Goal: Task Accomplishment & Management: Use online tool/utility

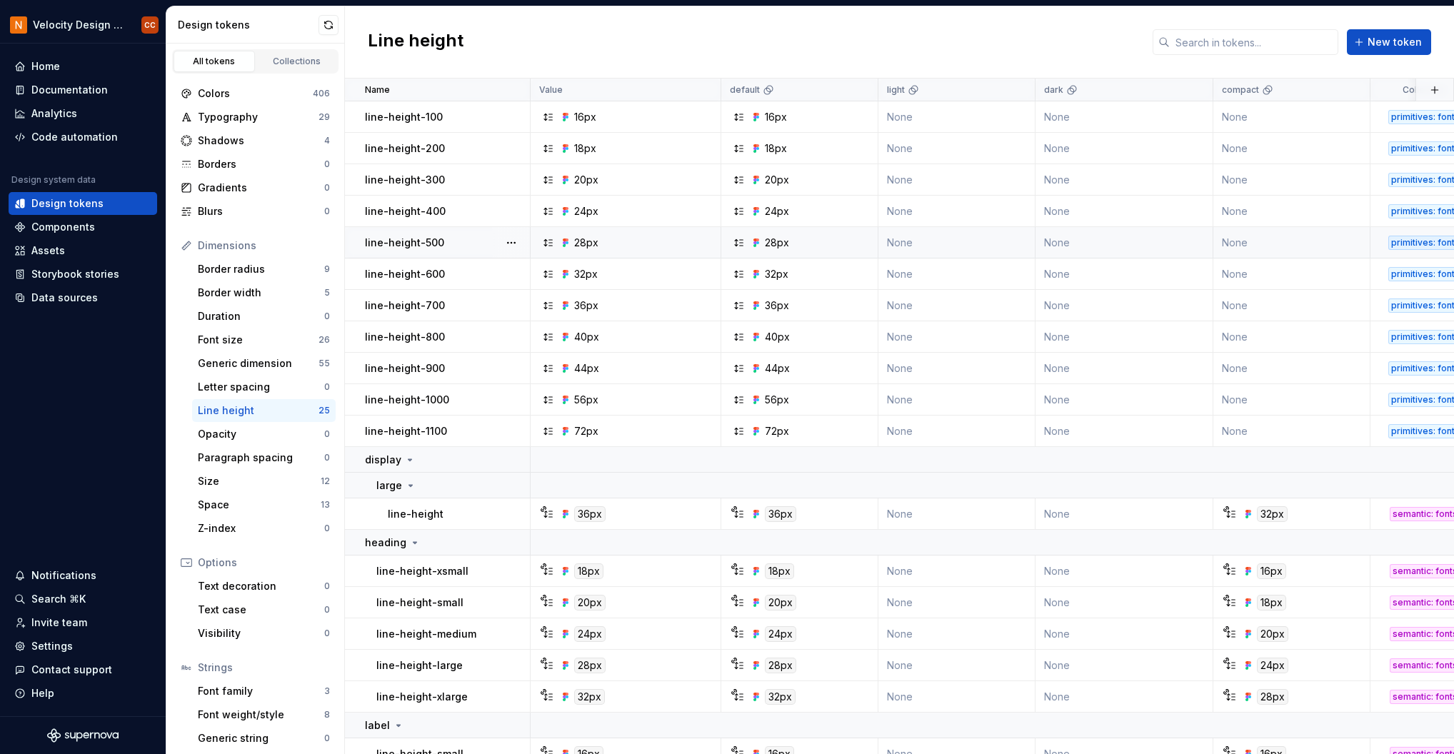
scroll to position [95, 0]
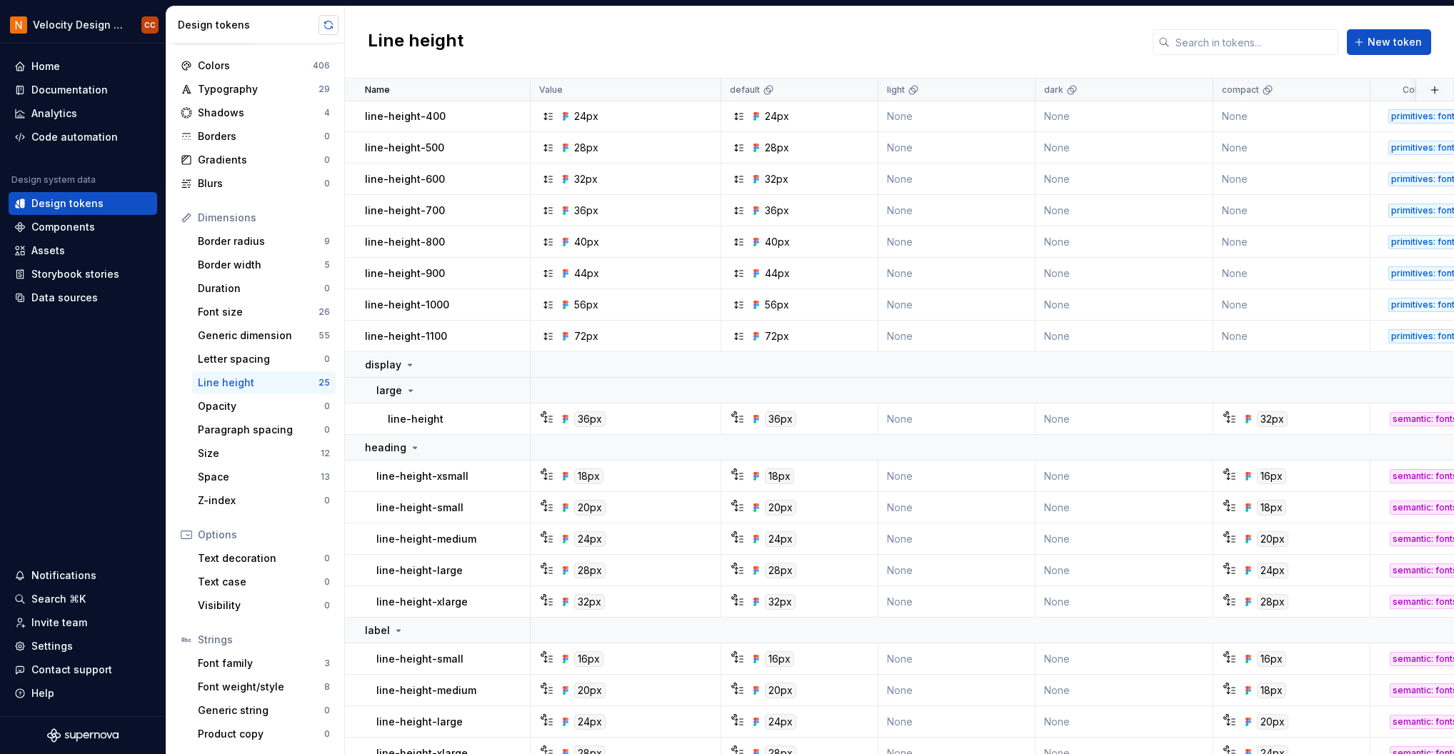
click at [326, 19] on button "button" at bounding box center [328, 25] width 20 height 20
click at [266, 331] on div "Generic dimension" at bounding box center [258, 335] width 121 height 14
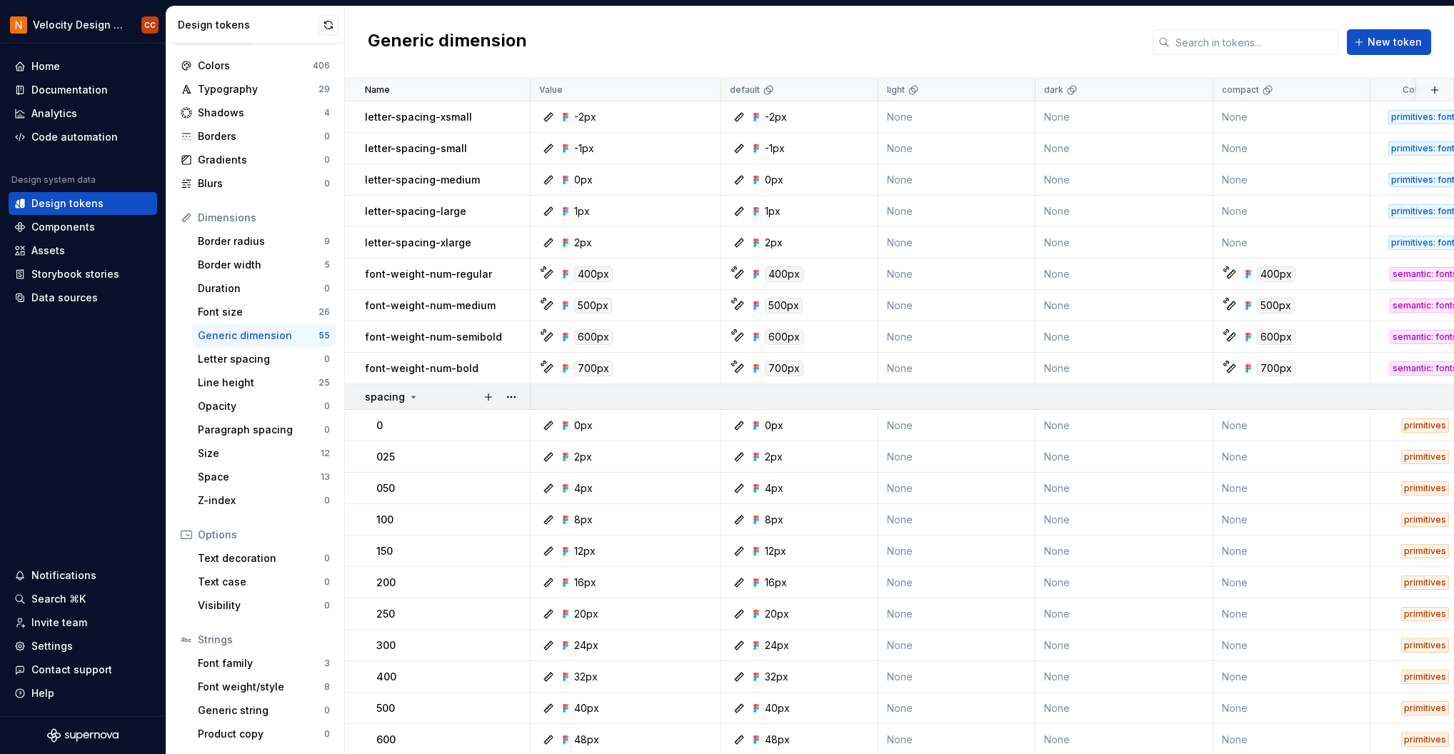
click at [414, 395] on icon at bounding box center [413, 396] width 11 height 11
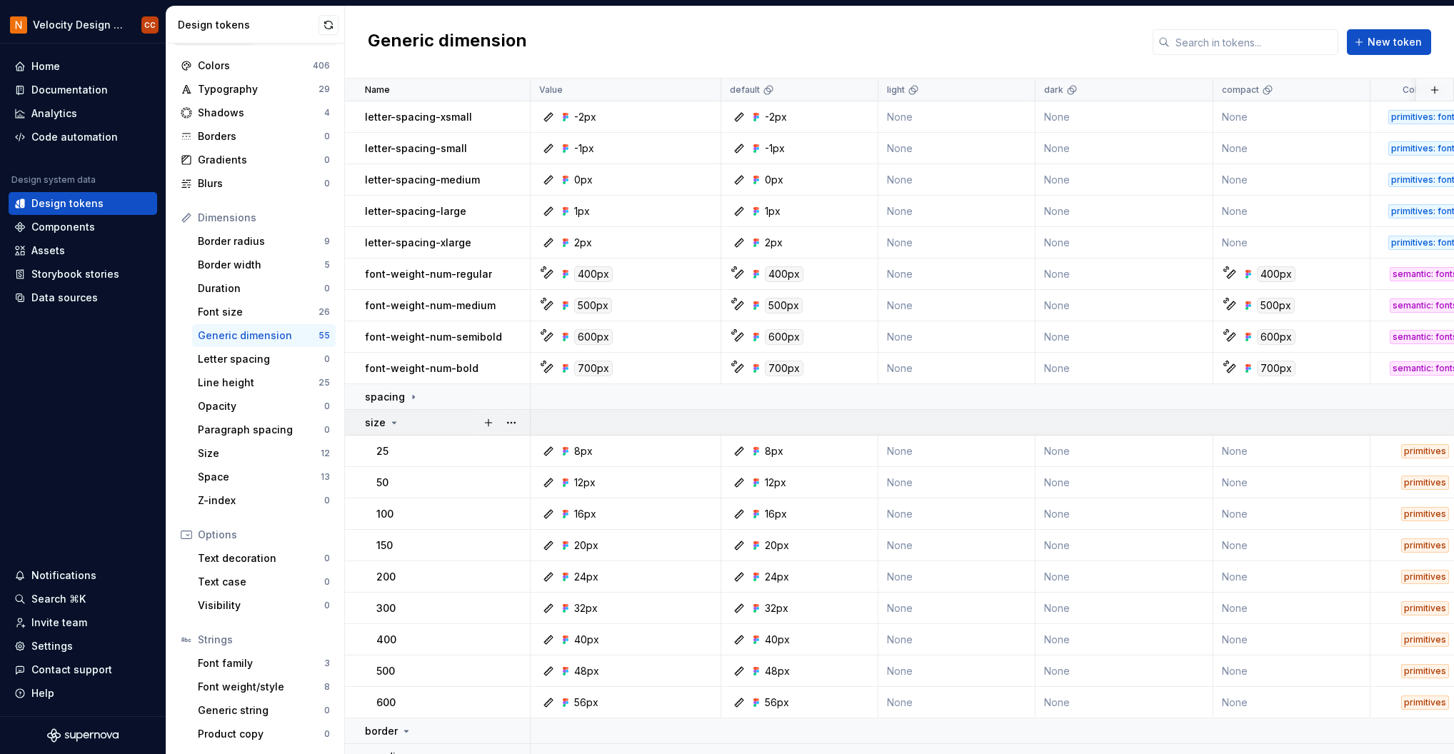
click at [393, 423] on icon at bounding box center [395, 422] width 4 height 1
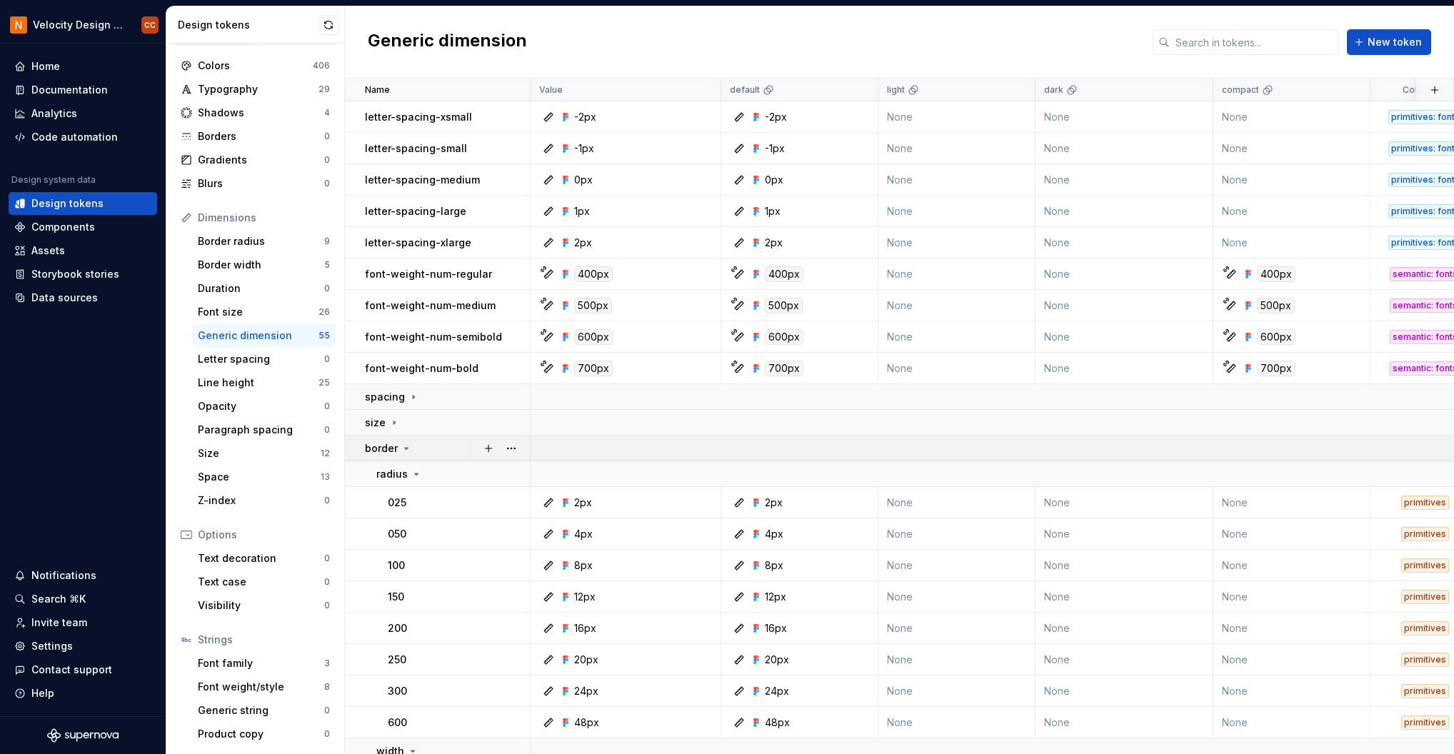
click at [408, 447] on icon at bounding box center [406, 448] width 11 height 11
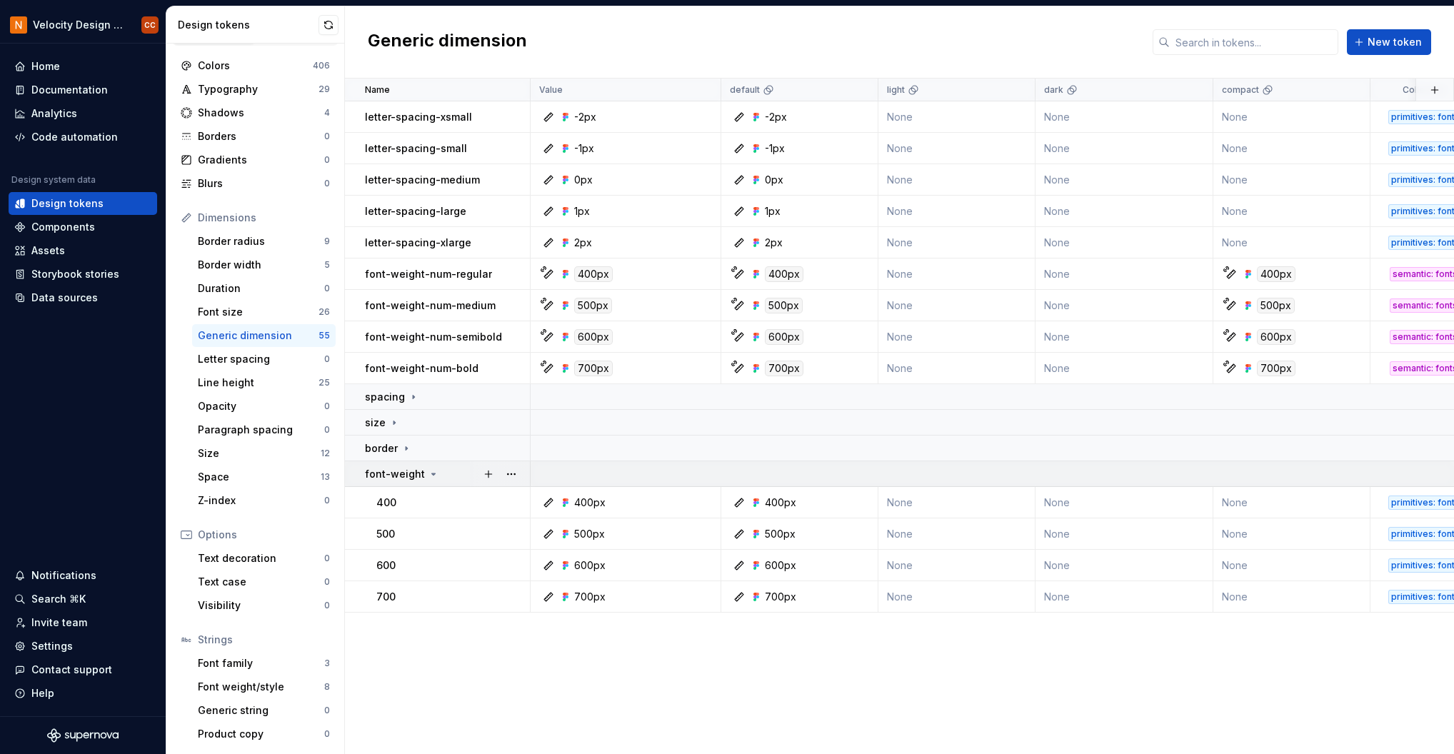
click at [428, 475] on icon at bounding box center [433, 473] width 11 height 11
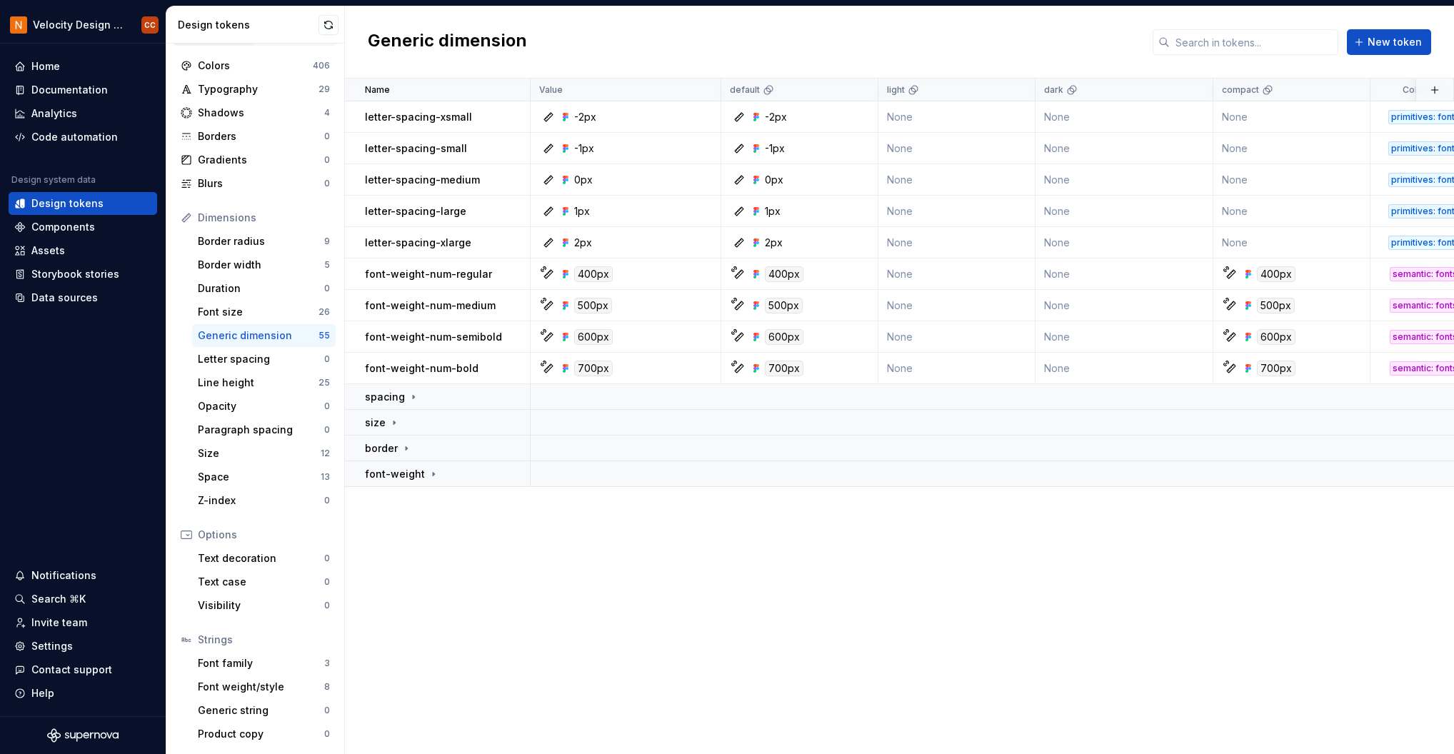
click at [411, 525] on div "Name Value default light dark compact Collection Description Last updated lette…" at bounding box center [899, 416] width 1109 height 675
click at [409, 395] on icon at bounding box center [413, 396] width 11 height 11
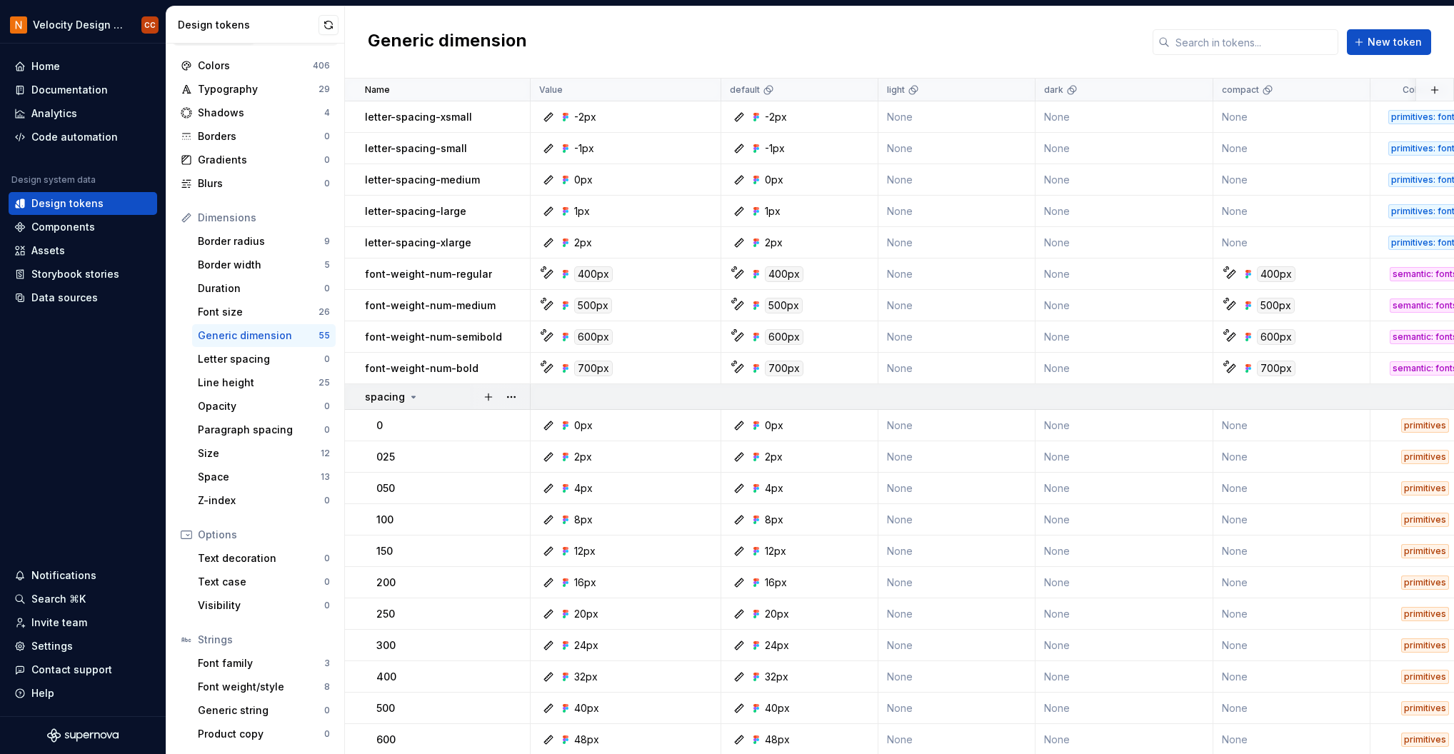
click at [412, 396] on icon at bounding box center [414, 396] width 4 height 1
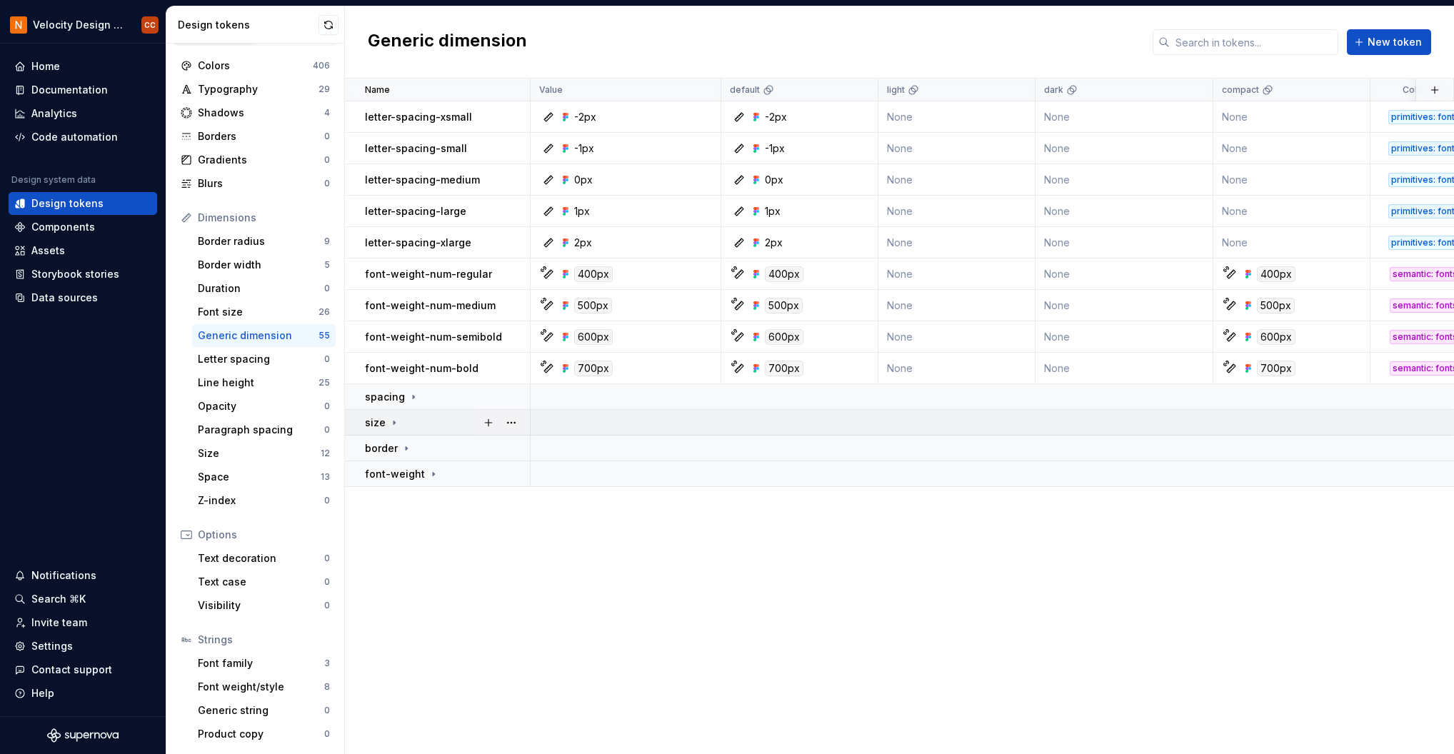
click at [393, 419] on icon at bounding box center [393, 422] width 11 height 11
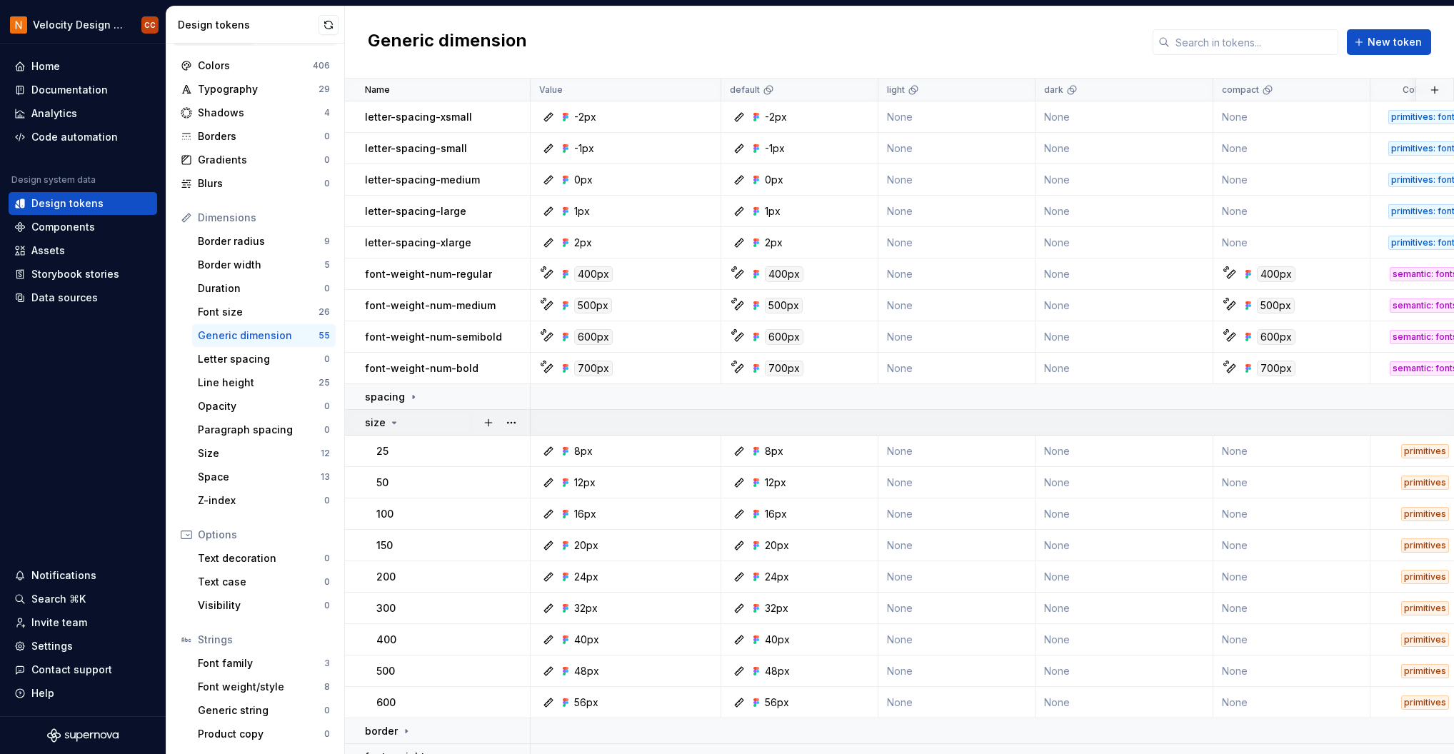
click at [391, 421] on icon at bounding box center [393, 422] width 11 height 11
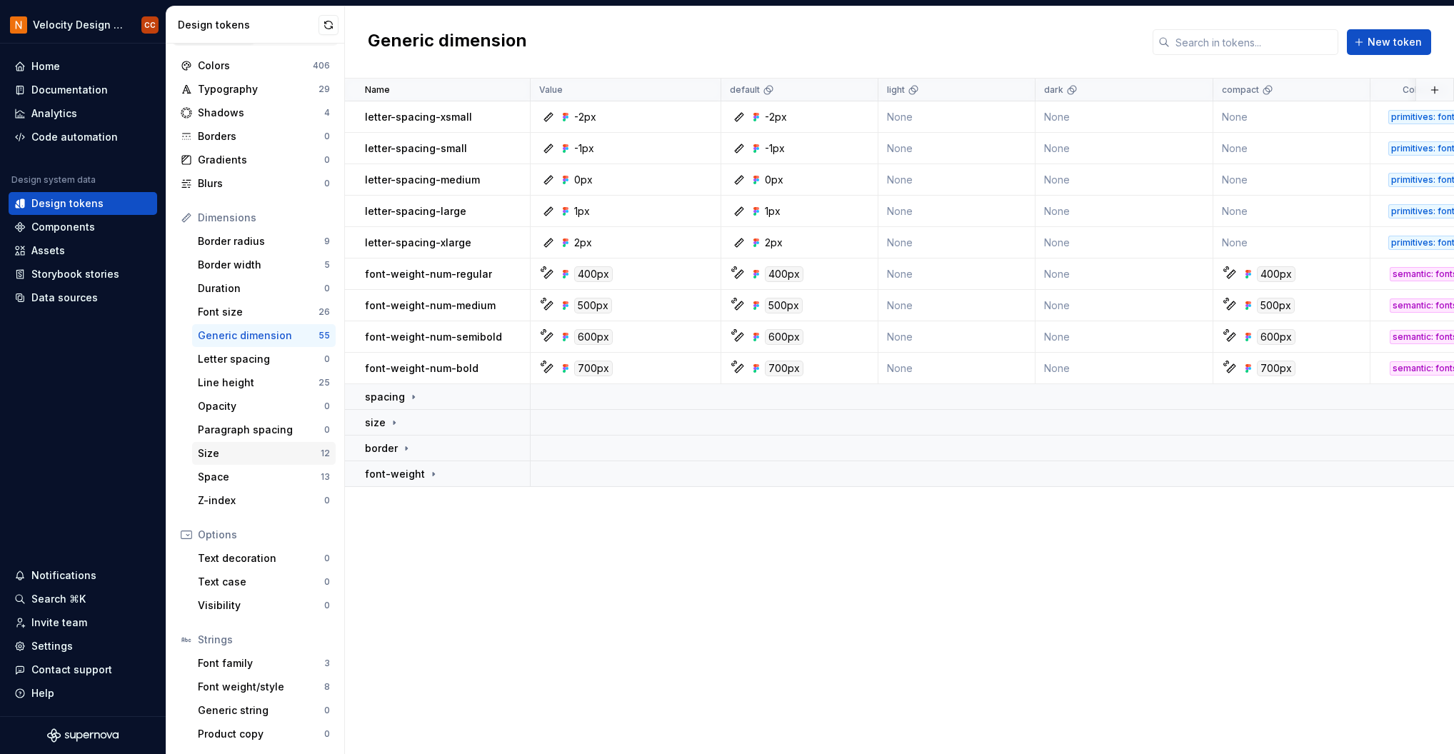
click at [223, 452] on div "Size" at bounding box center [259, 453] width 123 height 14
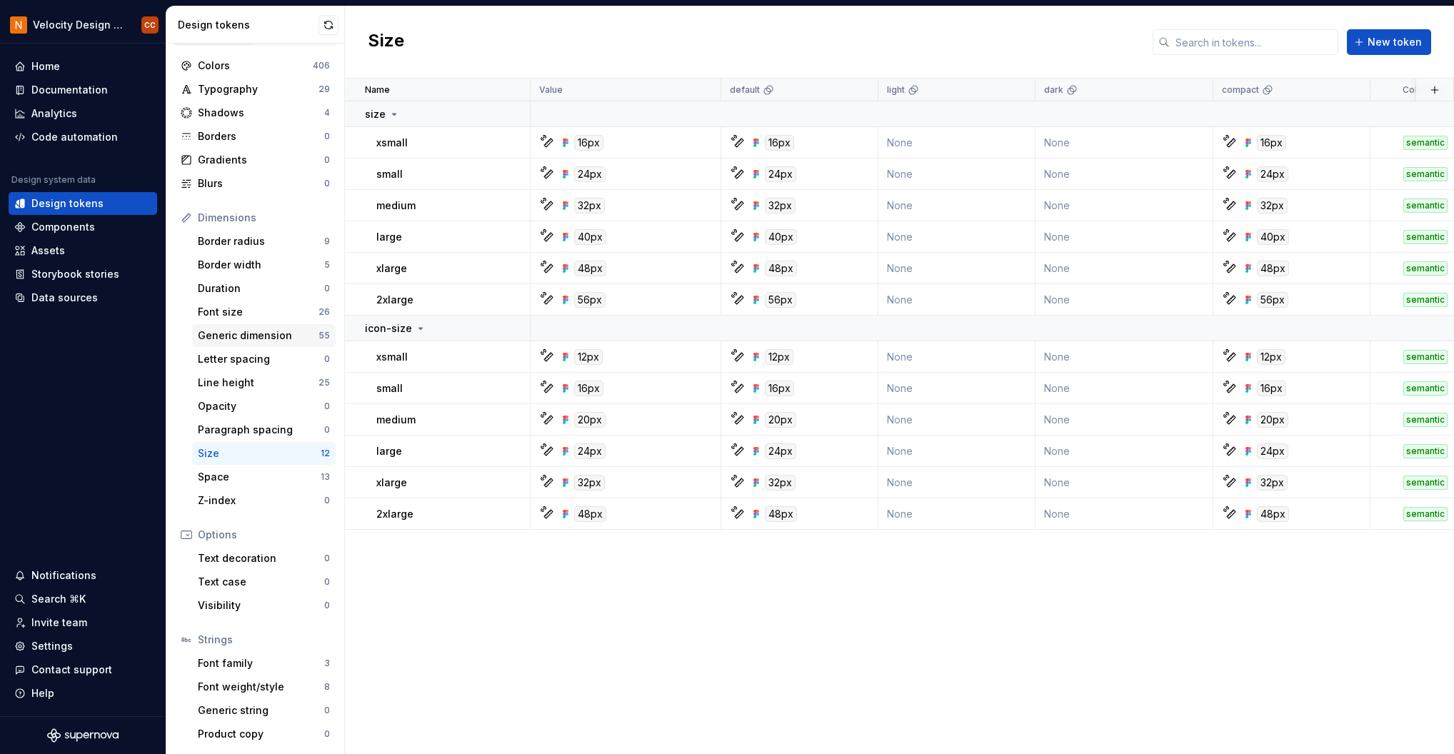
click at [271, 334] on div "Generic dimension" at bounding box center [258, 335] width 121 height 14
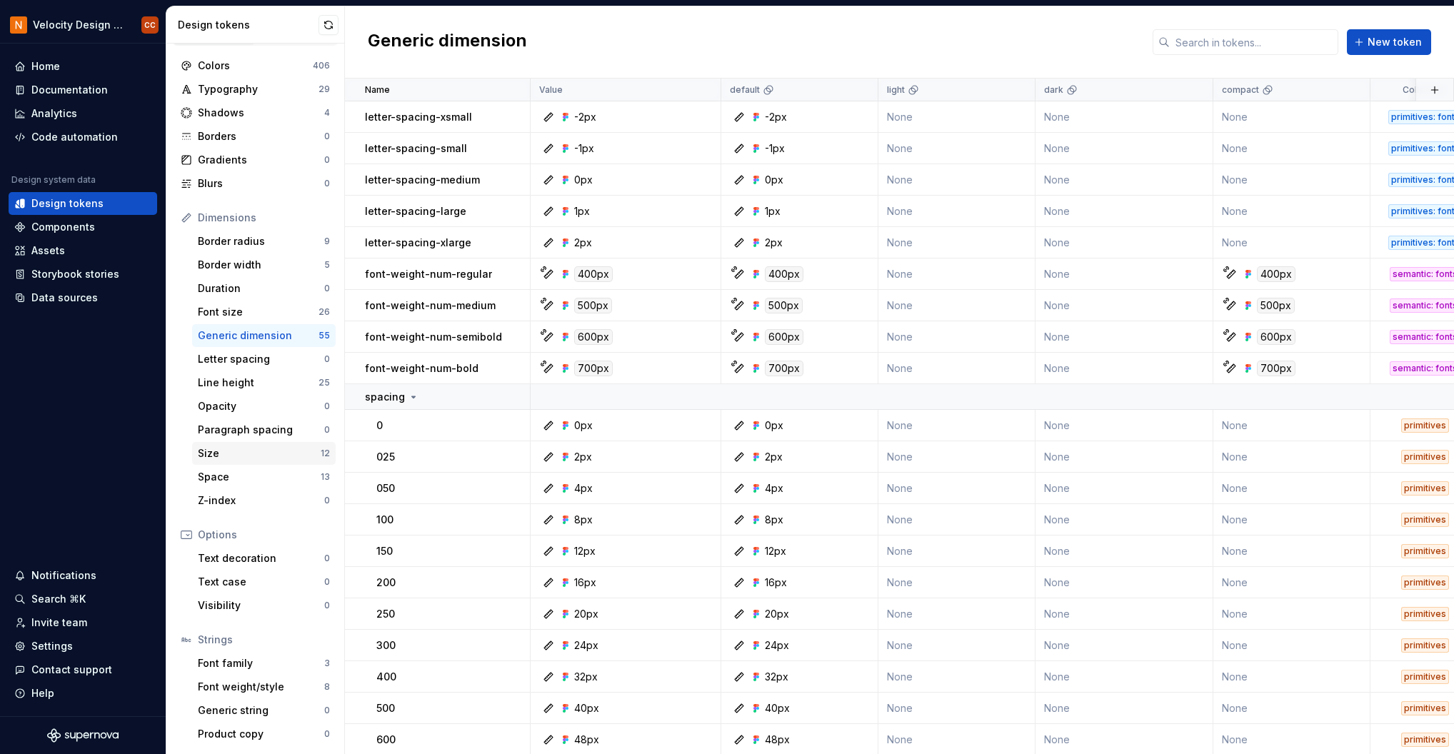
click at [218, 452] on div "Size" at bounding box center [259, 453] width 123 height 14
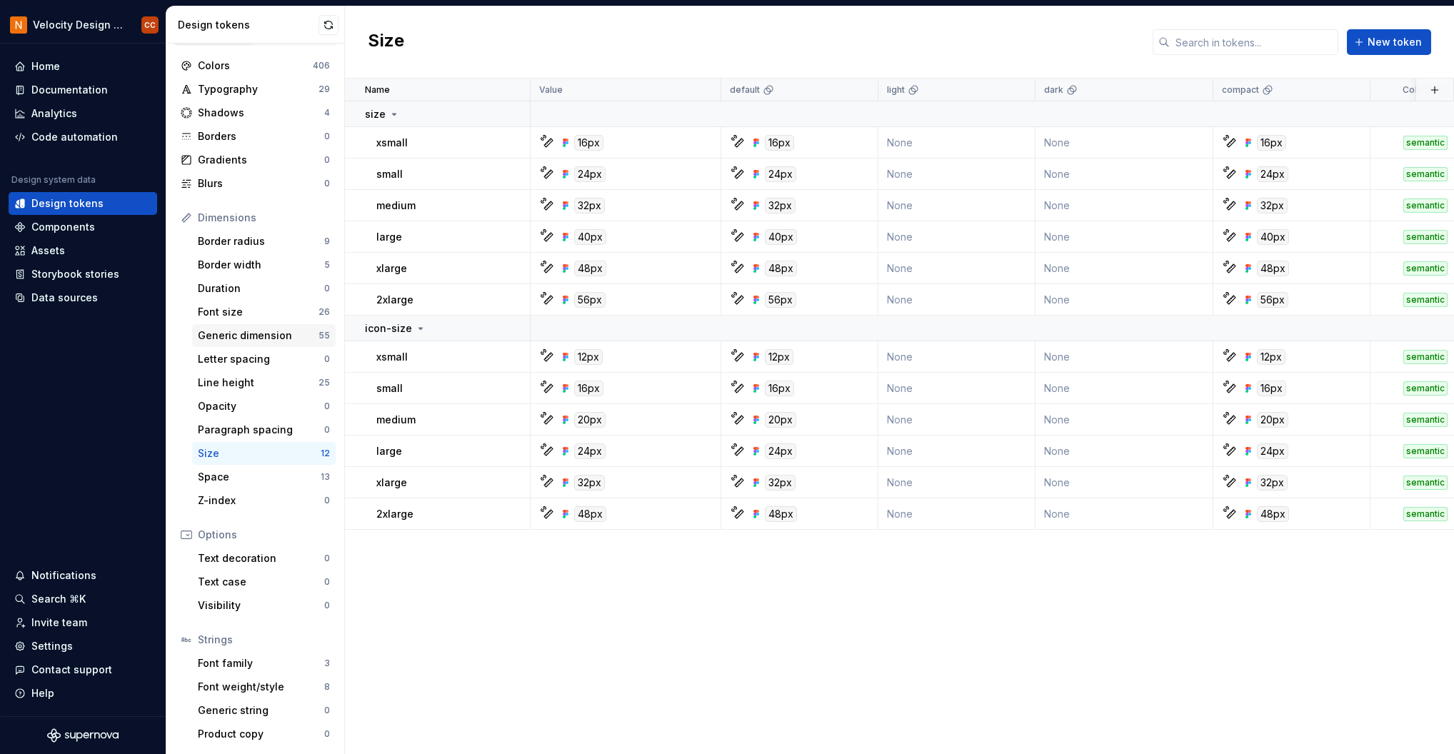
click at [278, 328] on div "Generic dimension" at bounding box center [258, 335] width 121 height 14
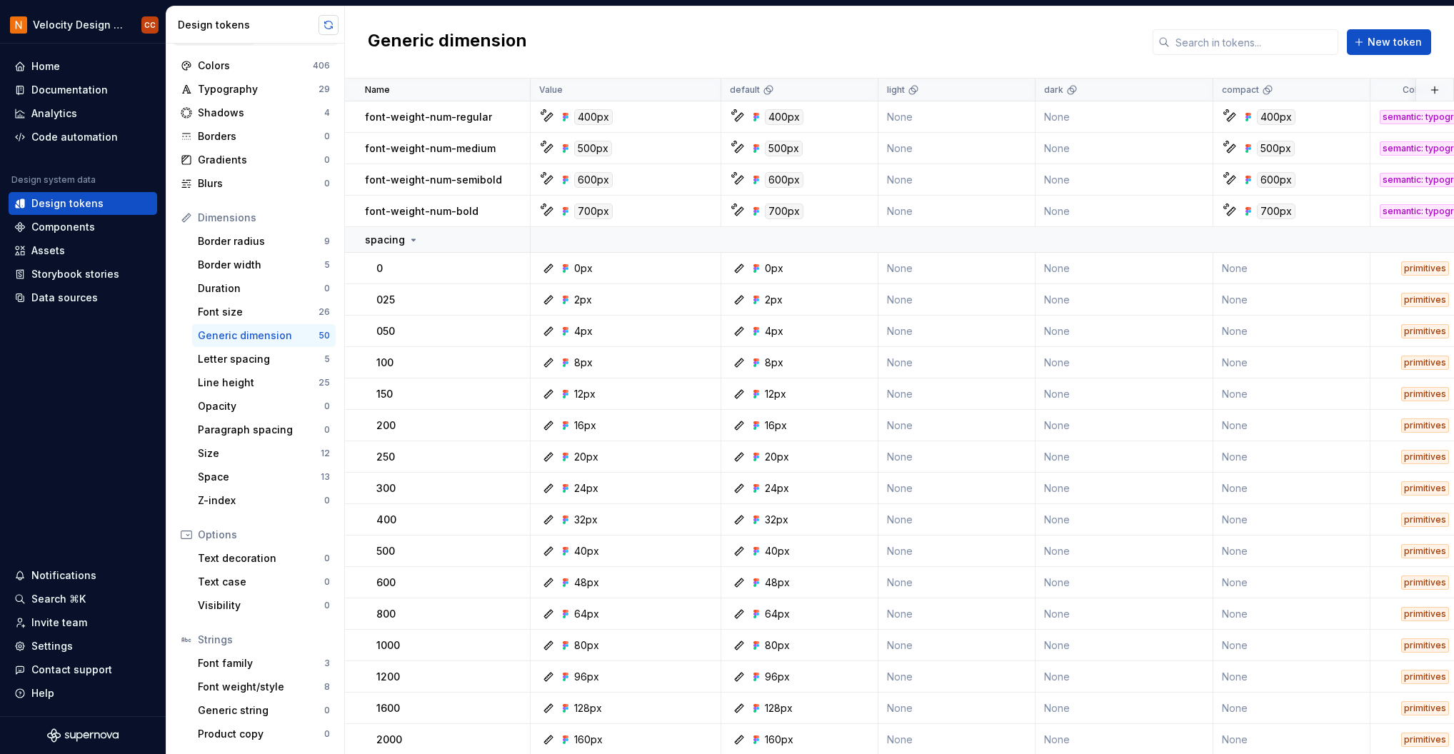
click at [330, 22] on button "button" at bounding box center [328, 25] width 20 height 20
click at [271, 338] on div "Generic dimension" at bounding box center [258, 335] width 121 height 14
click at [257, 362] on div "Letter spacing" at bounding box center [261, 359] width 126 height 14
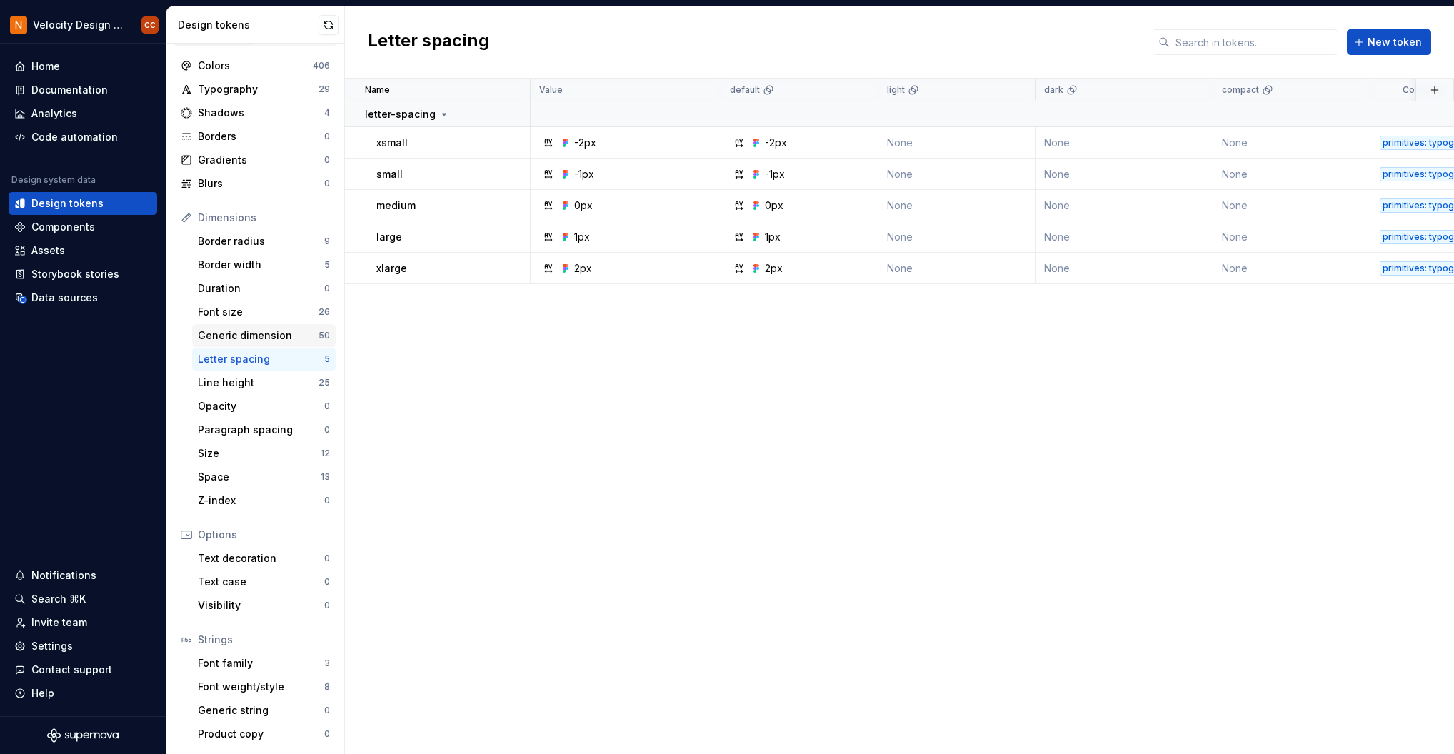
click at [259, 332] on div "Generic dimension" at bounding box center [258, 335] width 121 height 14
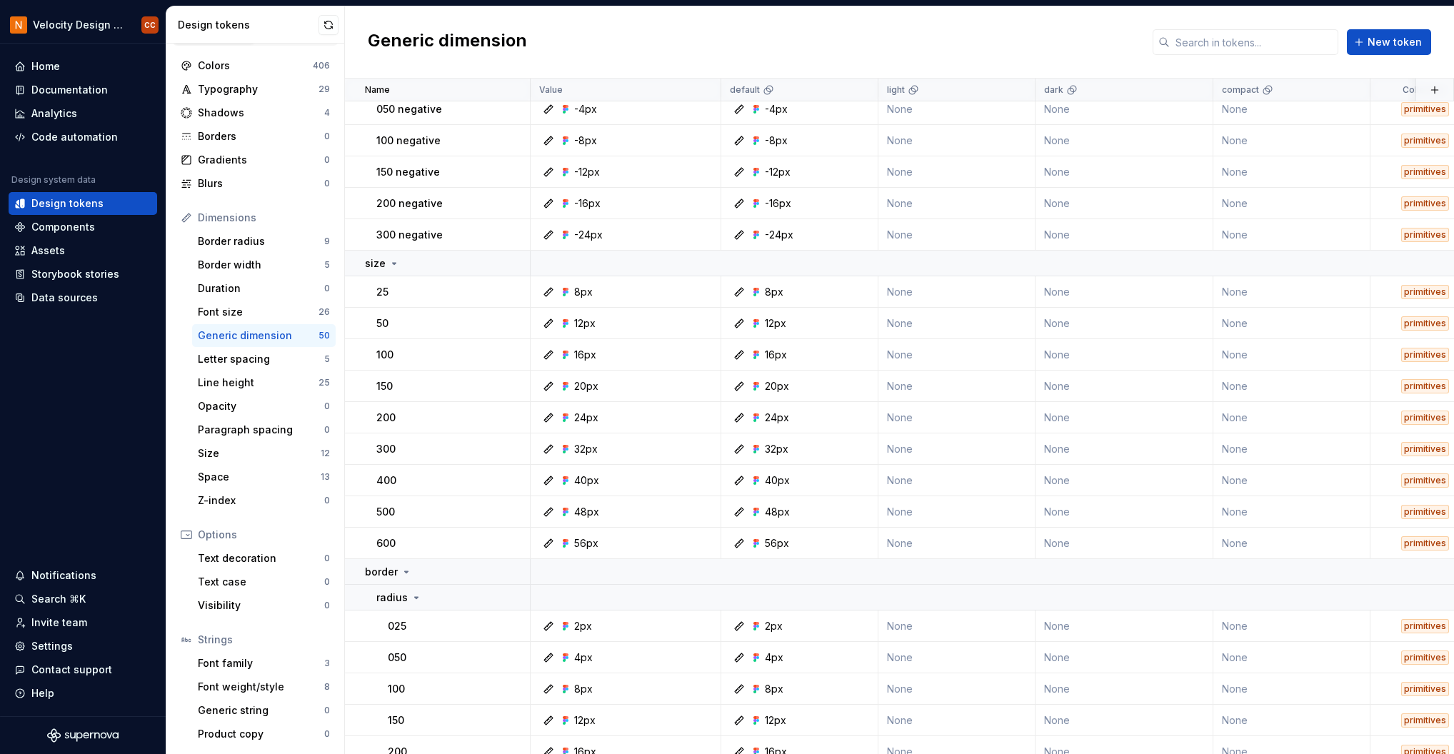
scroll to position [666, 0]
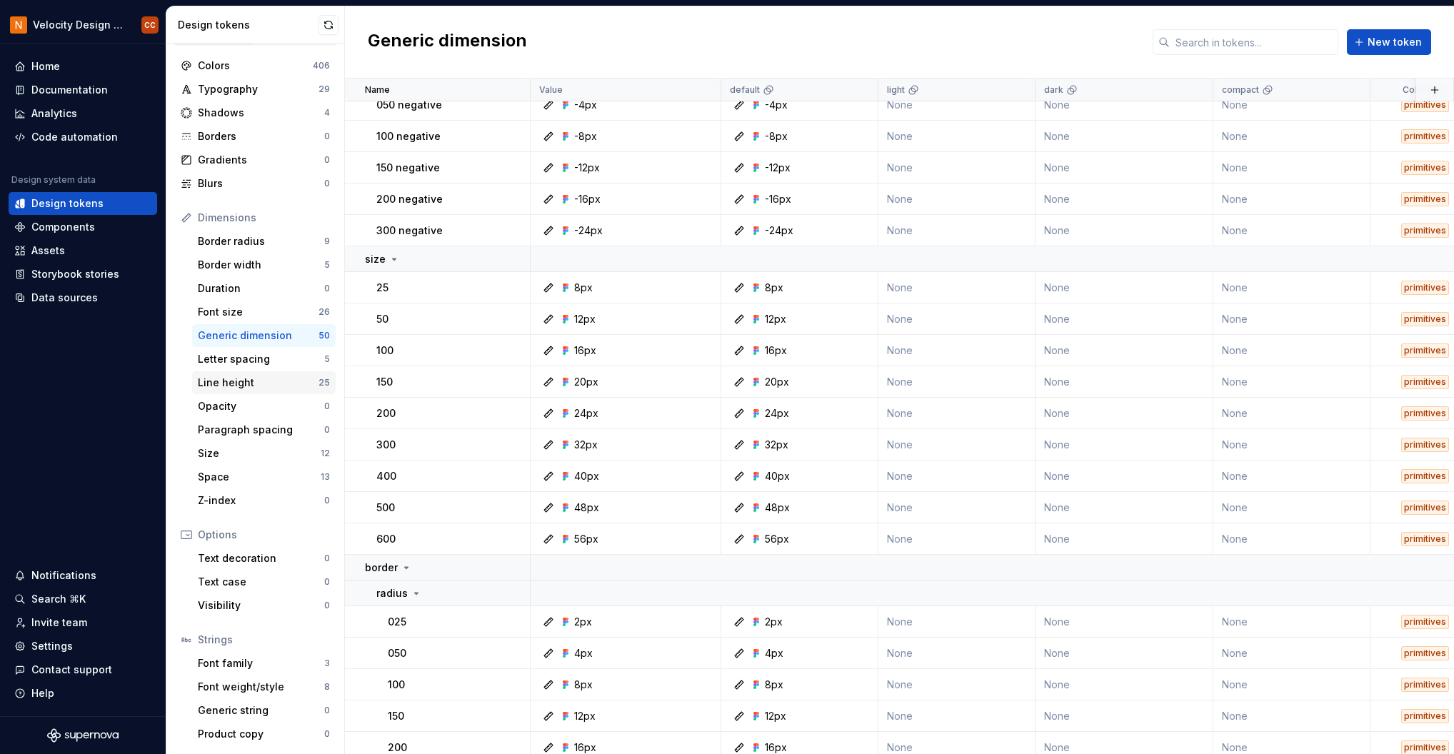
click at [241, 384] on div "Line height" at bounding box center [258, 383] width 121 height 14
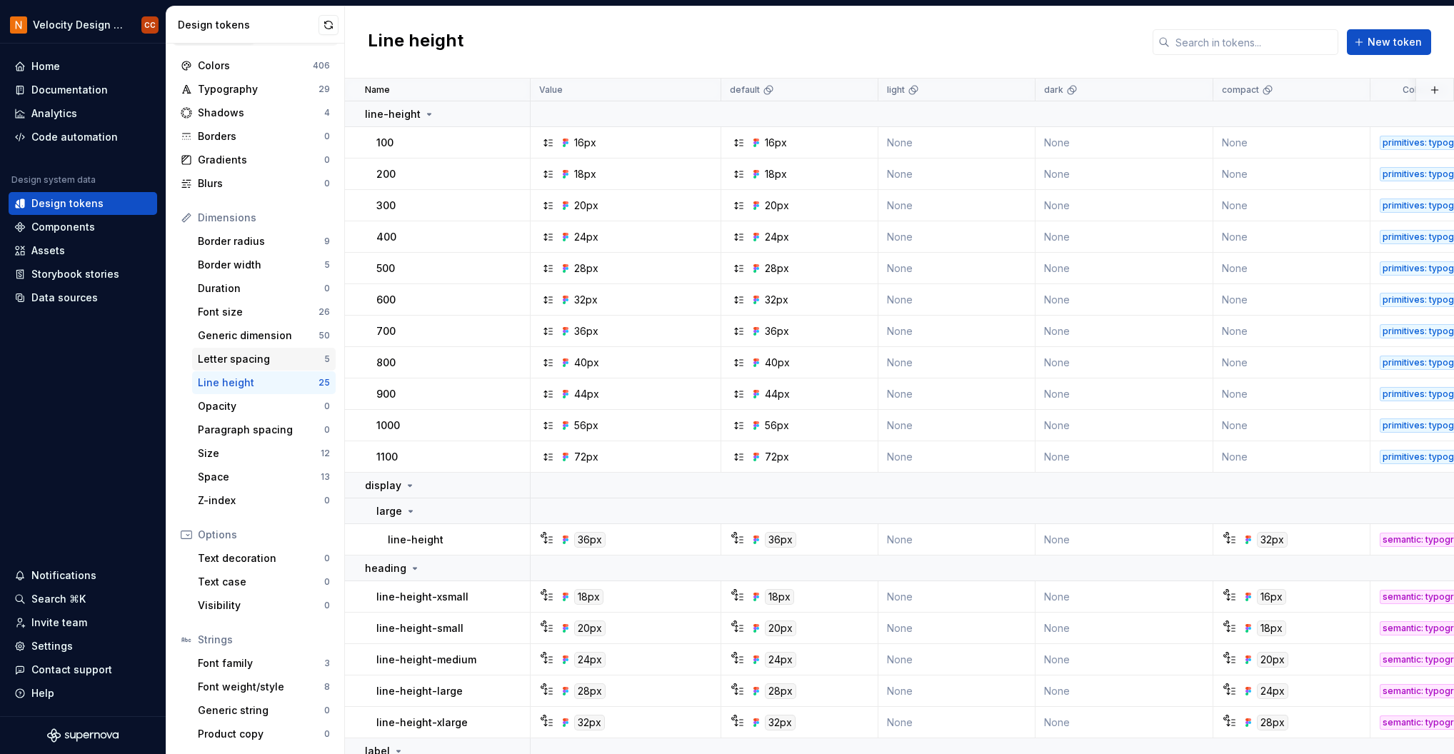
click at [249, 357] on div "Letter spacing" at bounding box center [261, 359] width 126 height 14
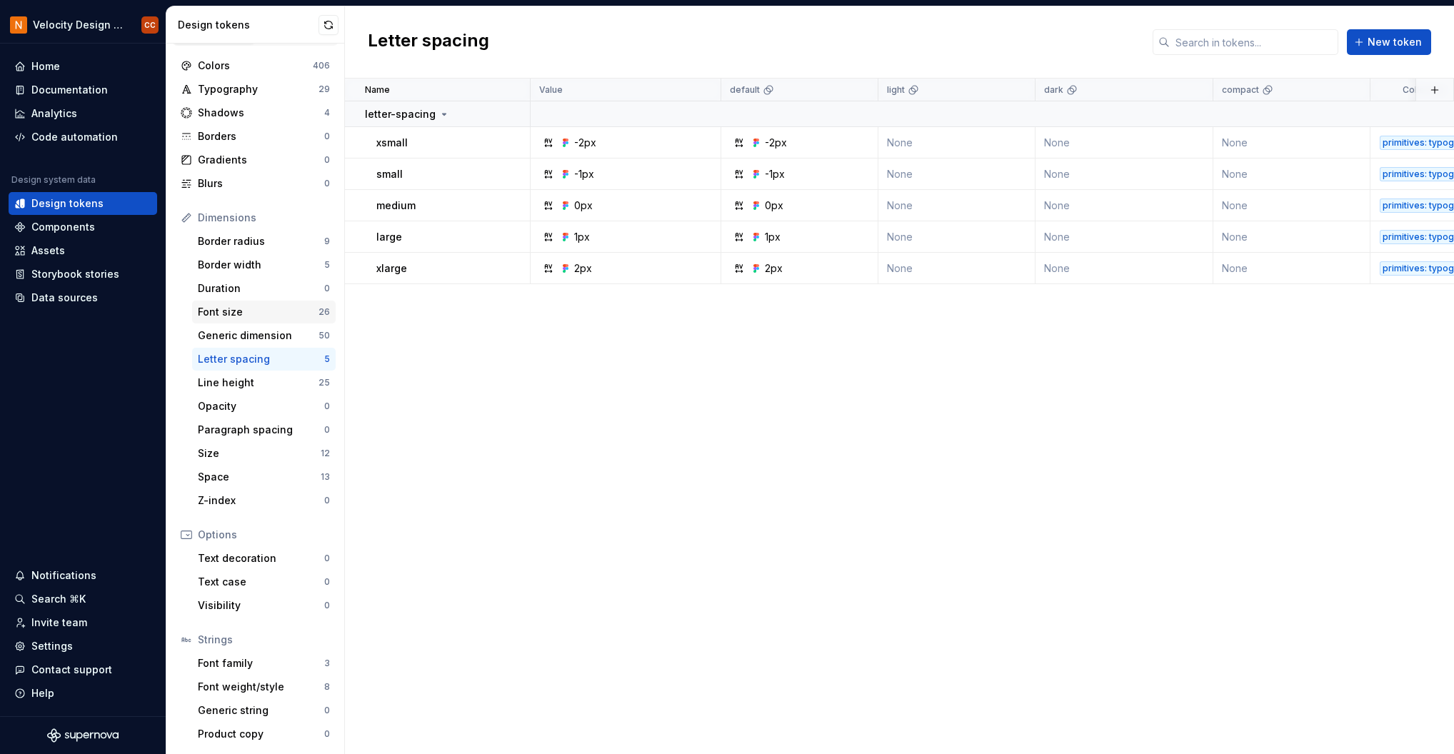
click at [226, 316] on div "Font size" at bounding box center [258, 312] width 121 height 14
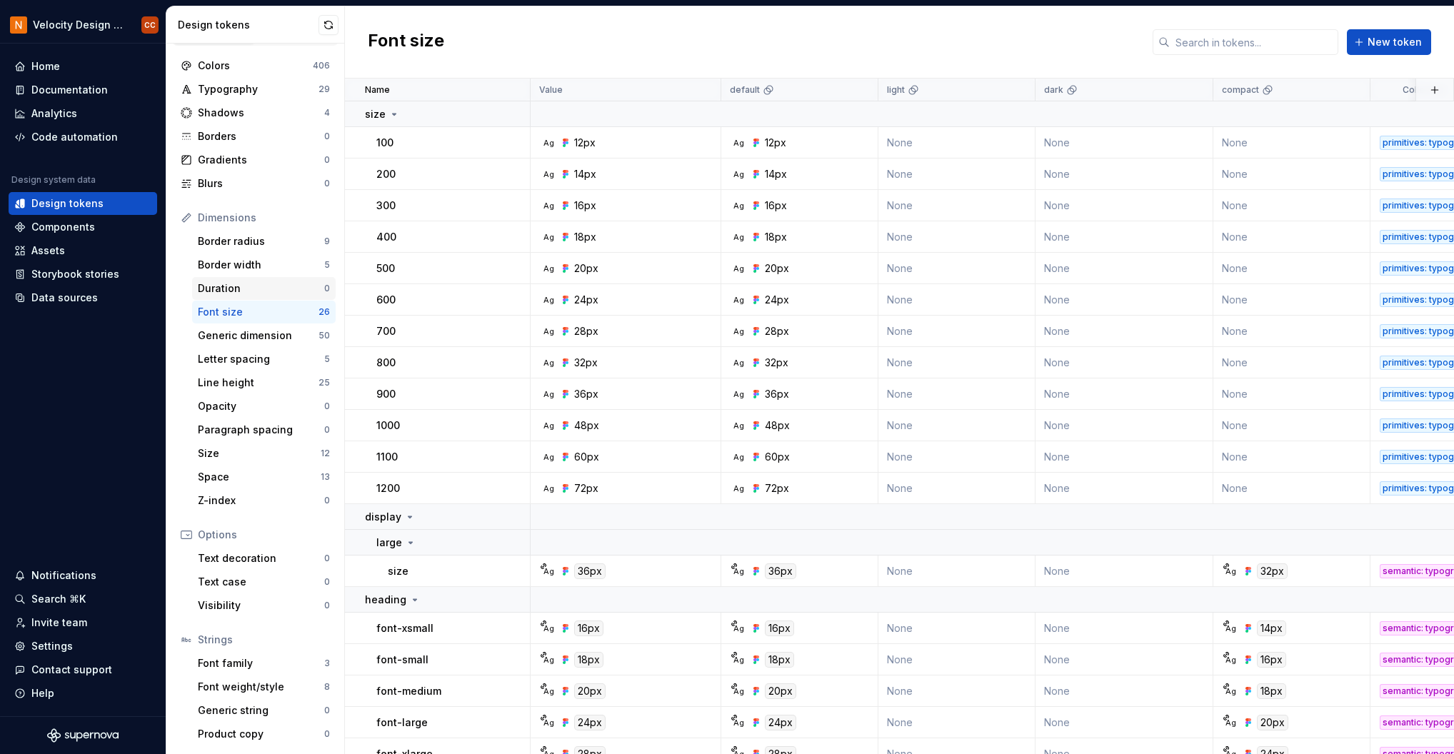
click at [236, 289] on div "Duration" at bounding box center [261, 288] width 126 height 14
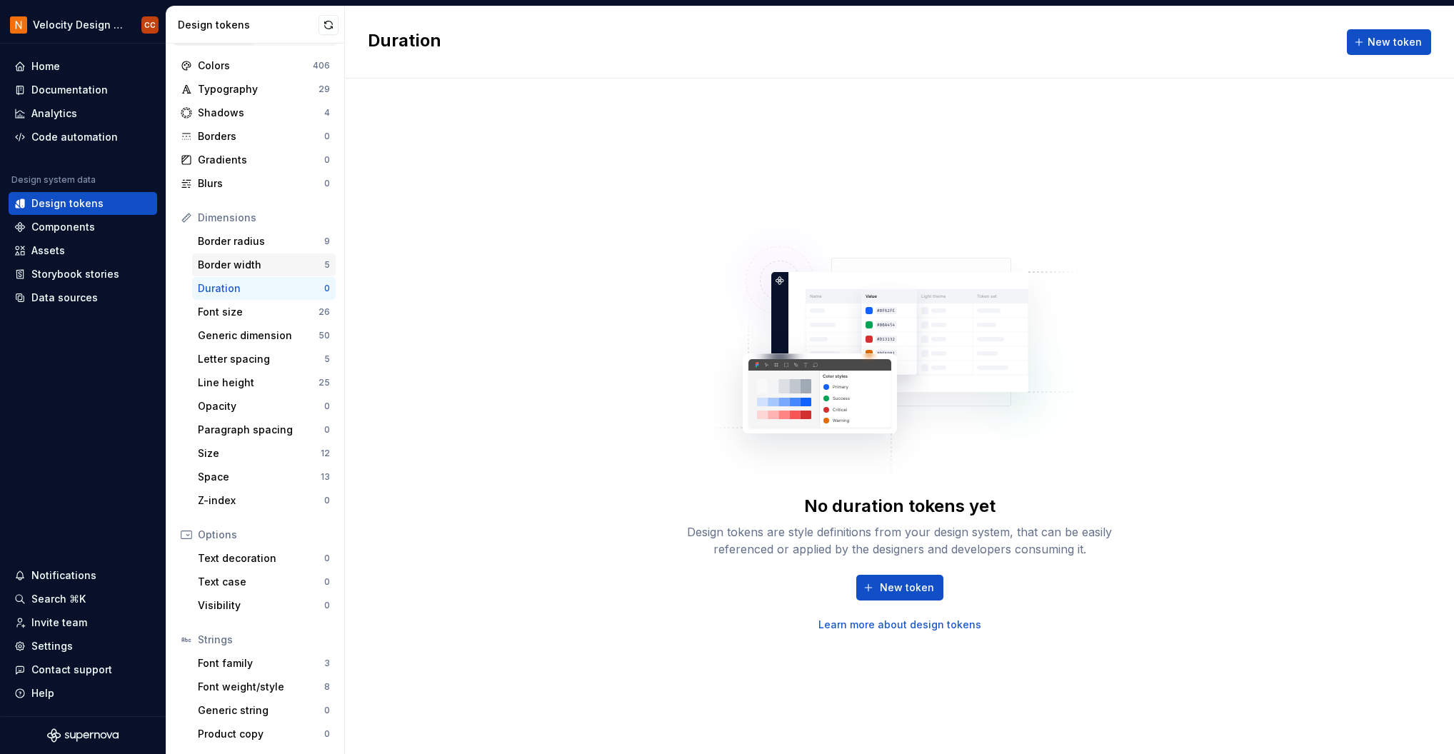
click at [235, 268] on div "Border width" at bounding box center [261, 265] width 126 height 14
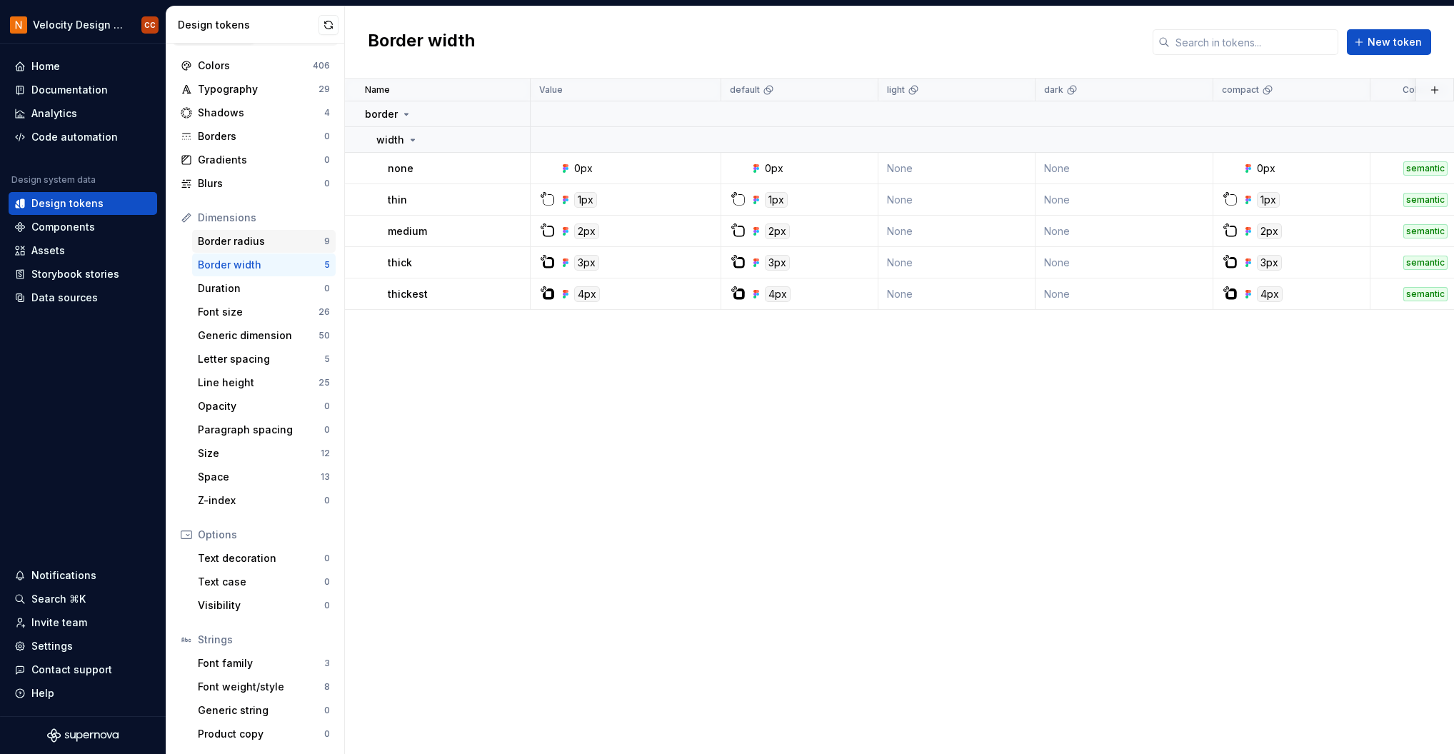
click at [236, 244] on div "Border radius" at bounding box center [261, 241] width 126 height 14
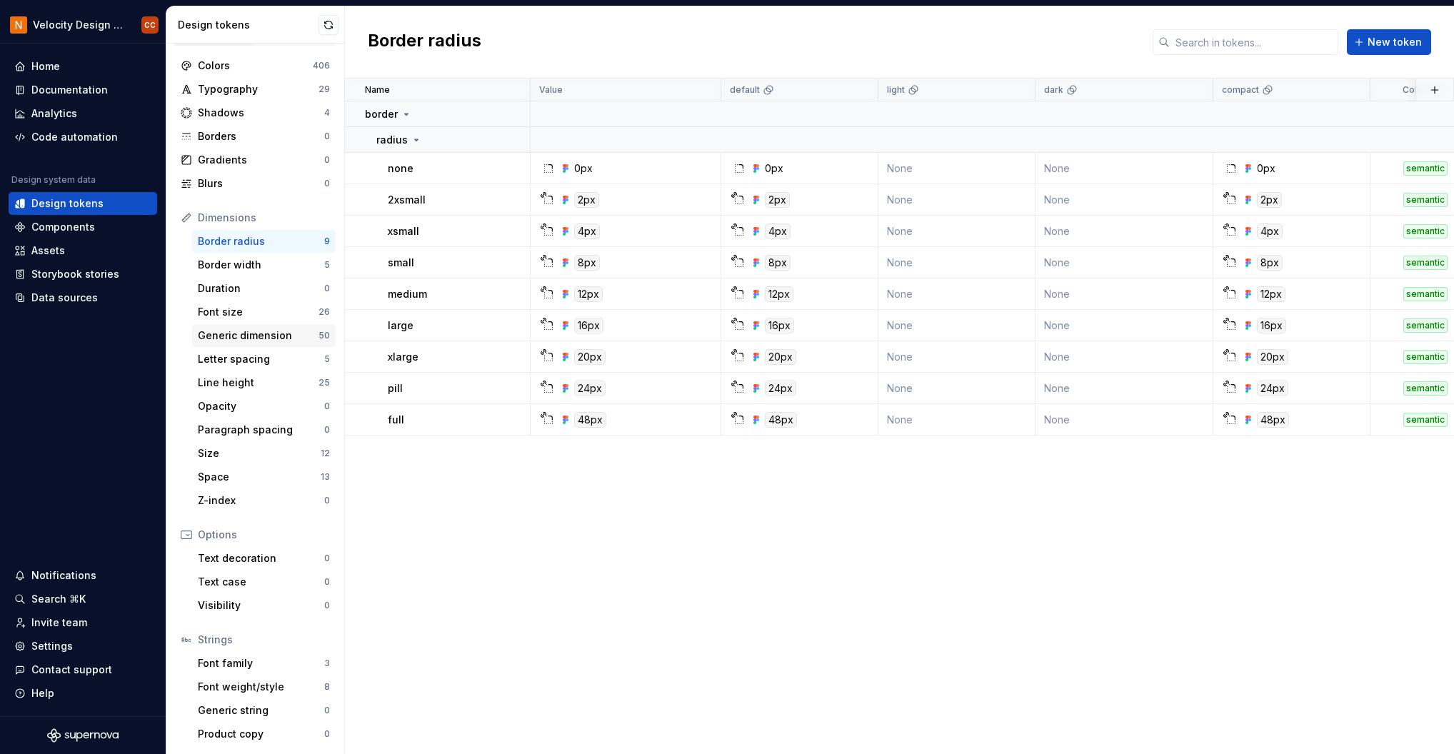
click at [241, 341] on div "Generic dimension" at bounding box center [258, 335] width 121 height 14
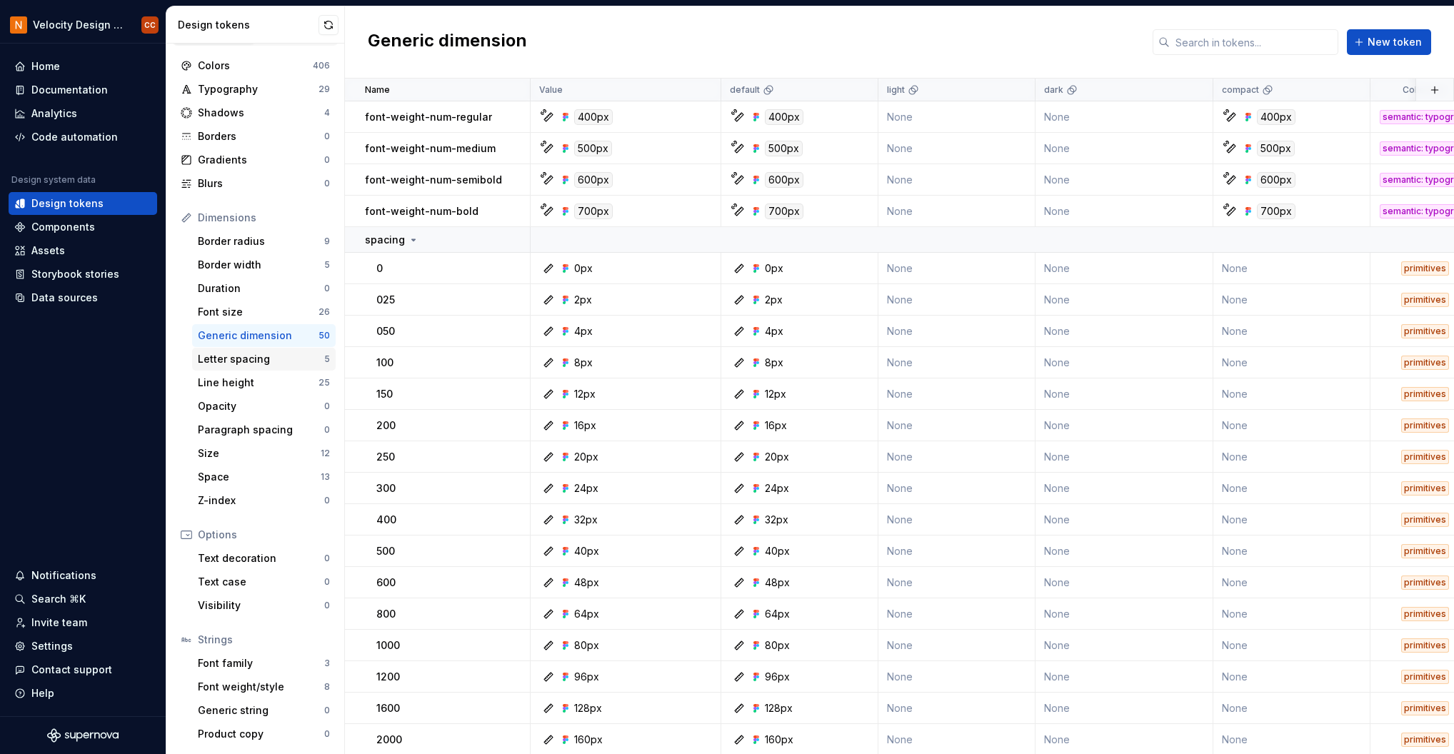
click at [248, 362] on div "Letter spacing" at bounding box center [261, 359] width 126 height 14
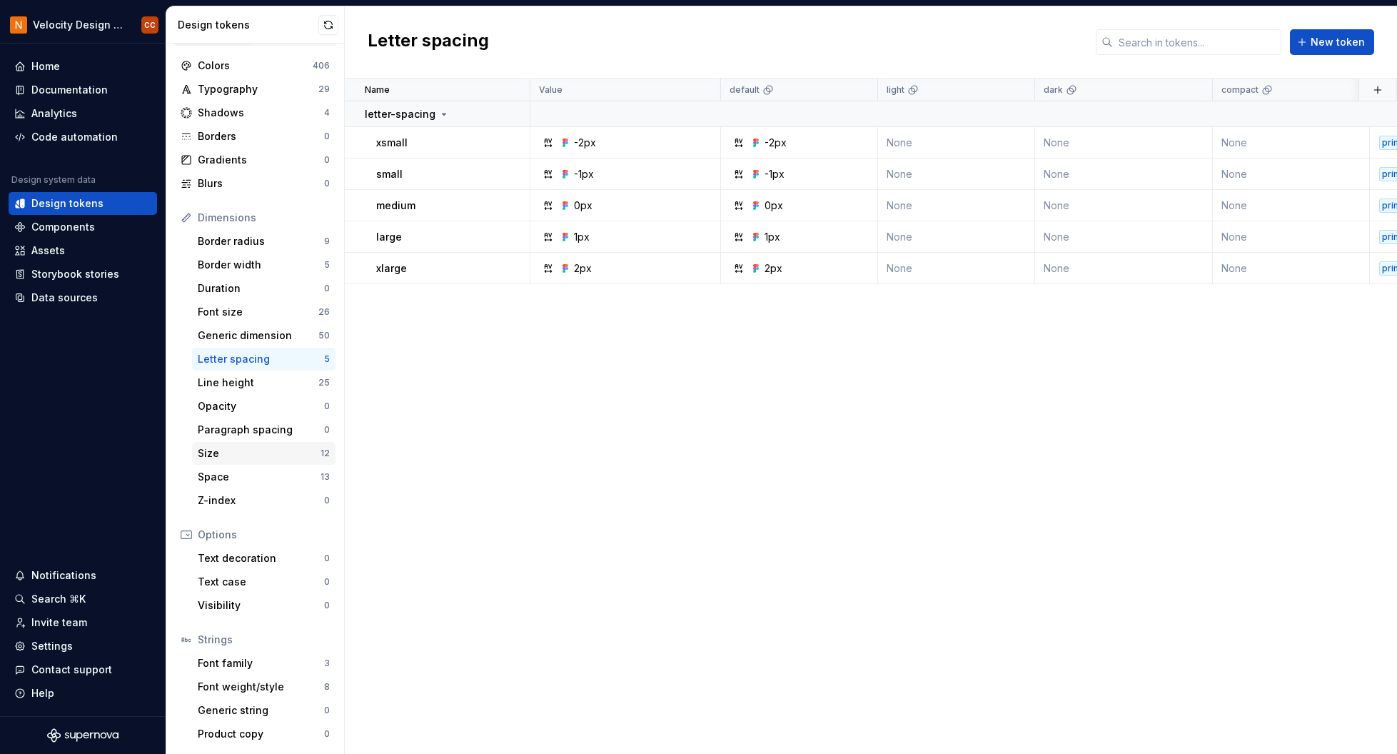
click at [236, 451] on div "Size" at bounding box center [259, 453] width 123 height 14
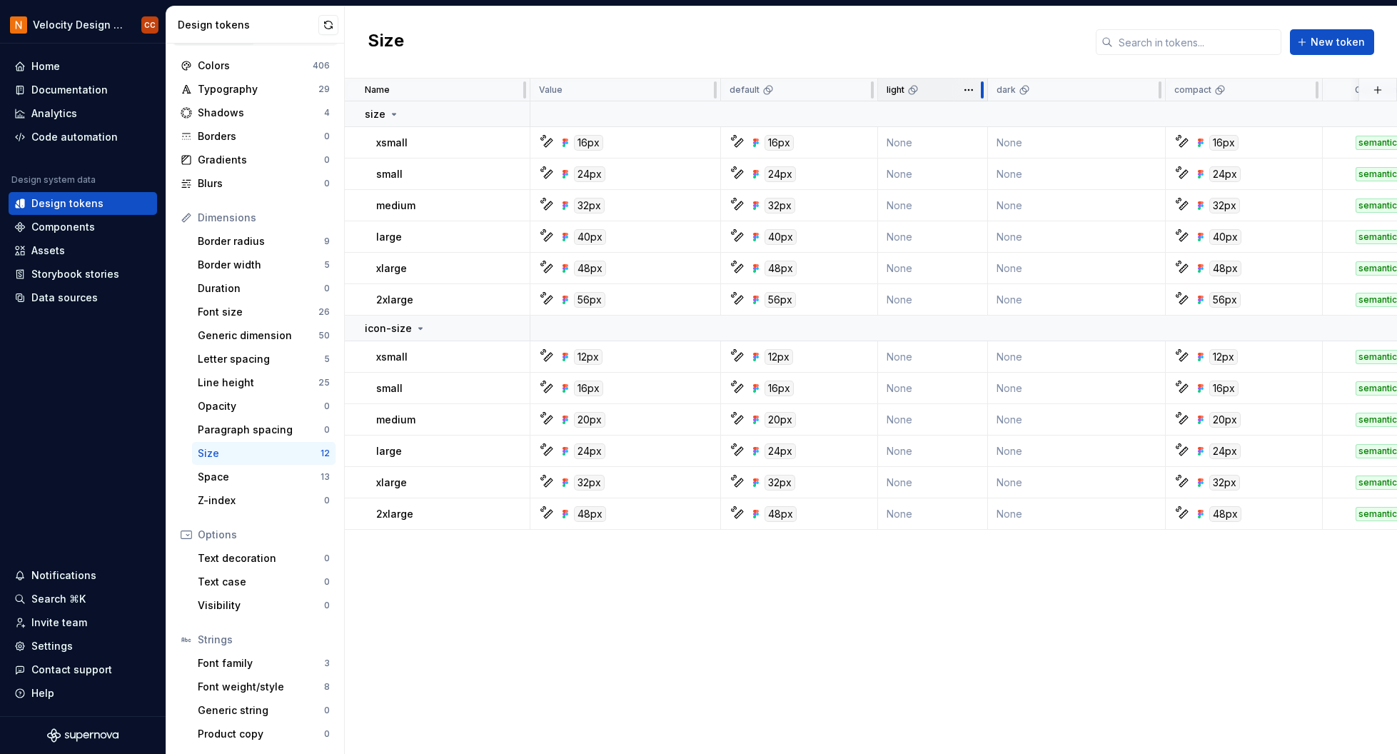
drag, startPoint x: 1031, startPoint y: 88, endPoint x: 983, endPoint y: 88, distance: 47.8
click at [983, 88] on div at bounding box center [982, 90] width 11 height 23
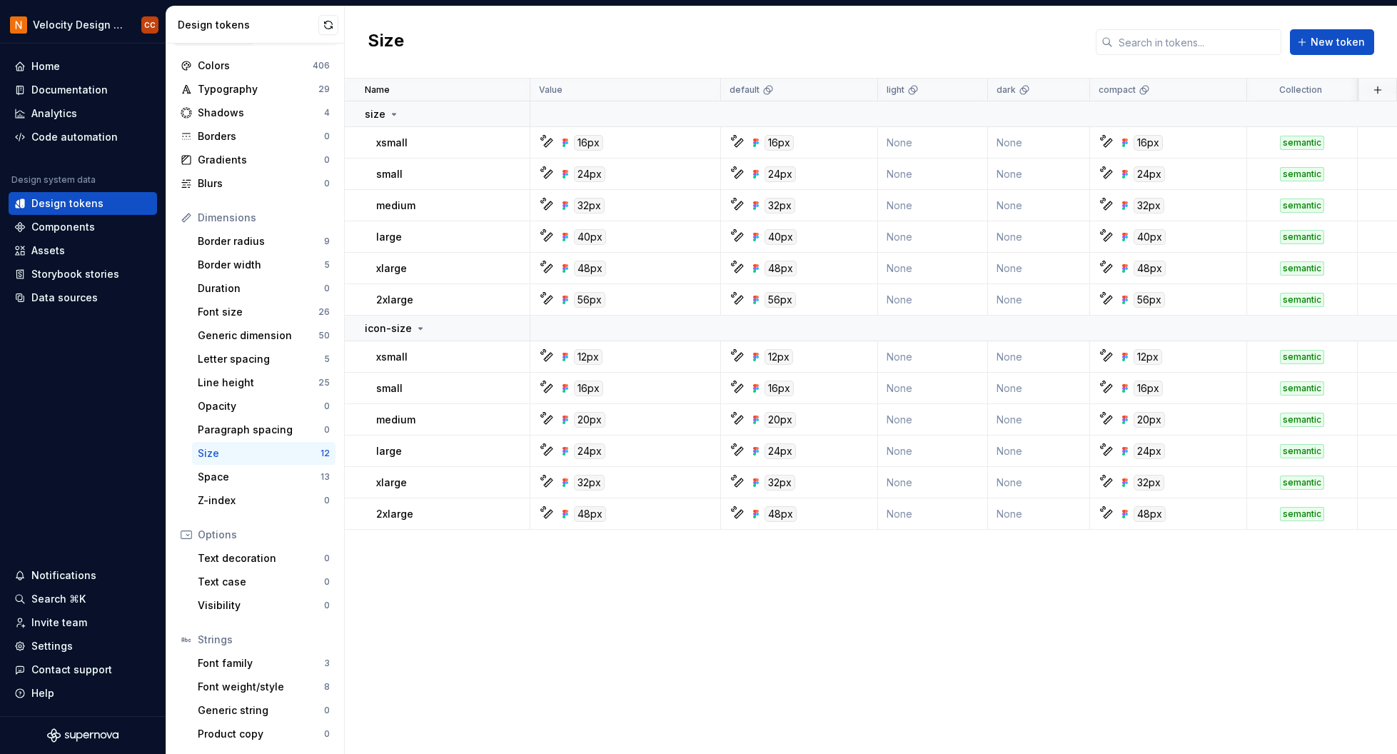
drag, startPoint x: 1086, startPoint y: 96, endPoint x: 1167, endPoint y: 647, distance: 557.2
click at [1167, 647] on div "Name Value default light dark compact Collection Description Last updated size …" at bounding box center [871, 416] width 1052 height 675
click at [258, 309] on div "Font size" at bounding box center [258, 312] width 121 height 14
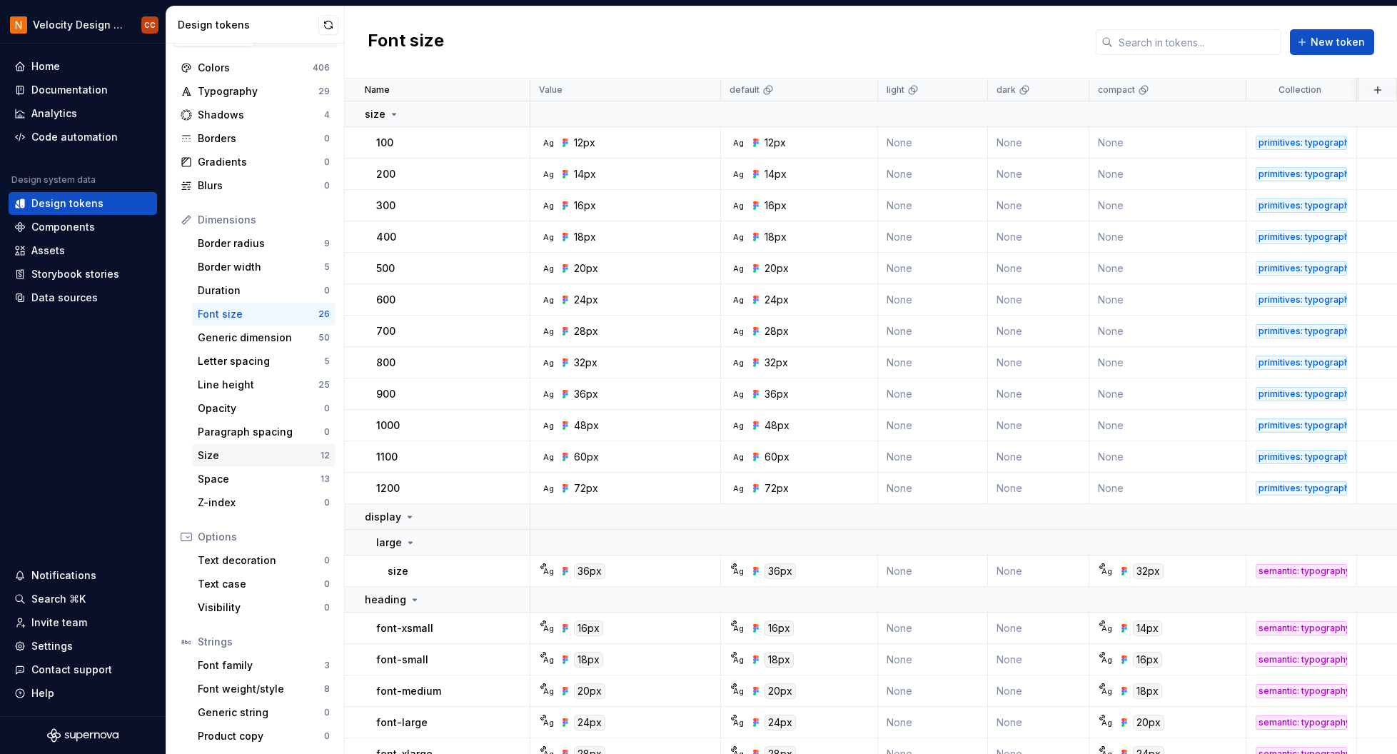
scroll to position [28, 0]
click at [251, 385] on div "Line height" at bounding box center [258, 383] width 121 height 14
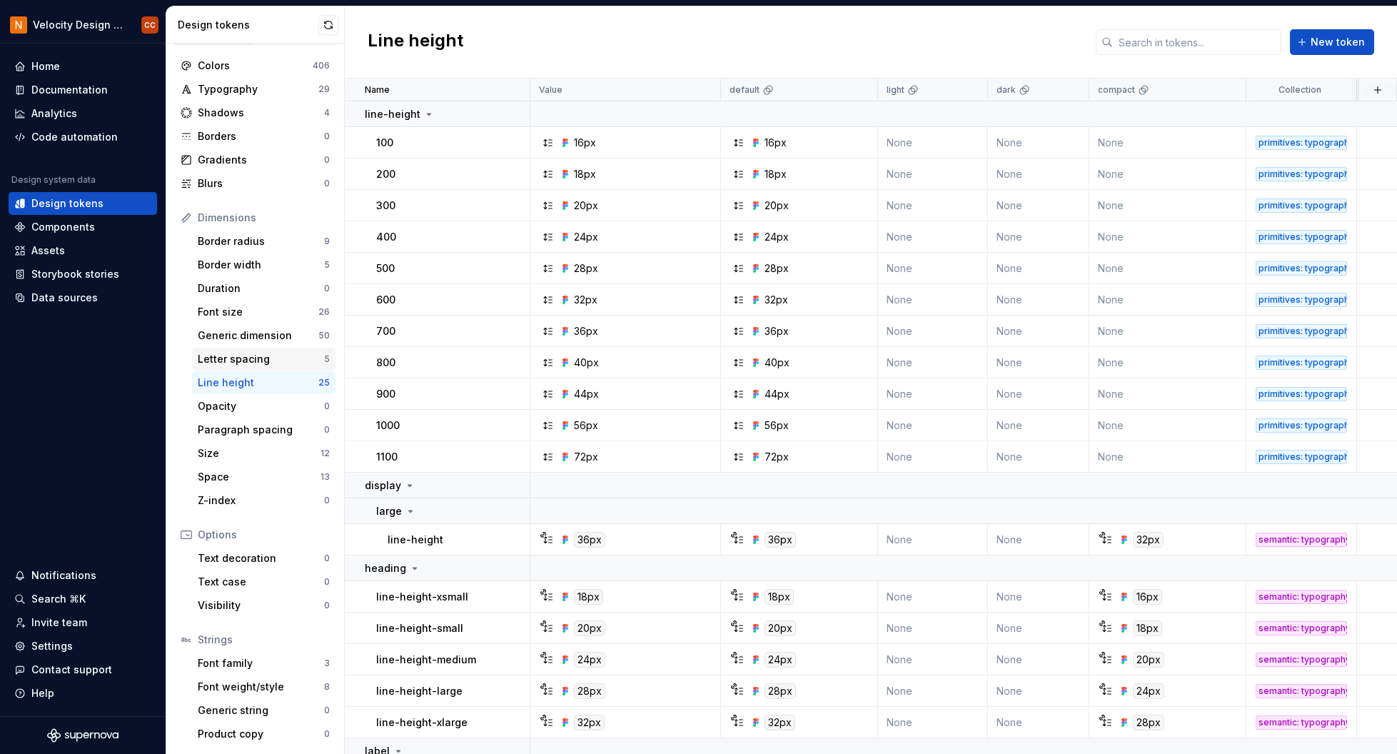
click at [251, 359] on div "Letter spacing" at bounding box center [261, 359] width 126 height 14
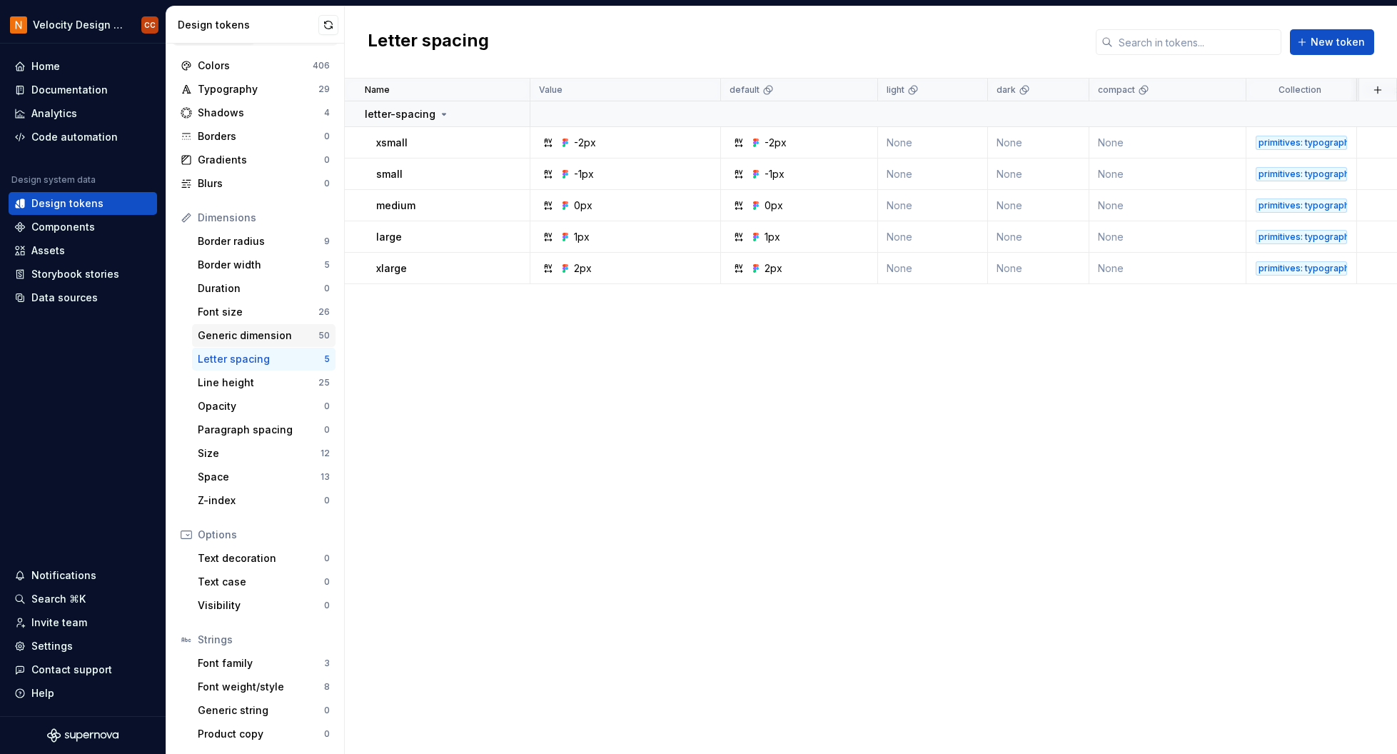
click at [254, 333] on div "Generic dimension" at bounding box center [258, 335] width 121 height 14
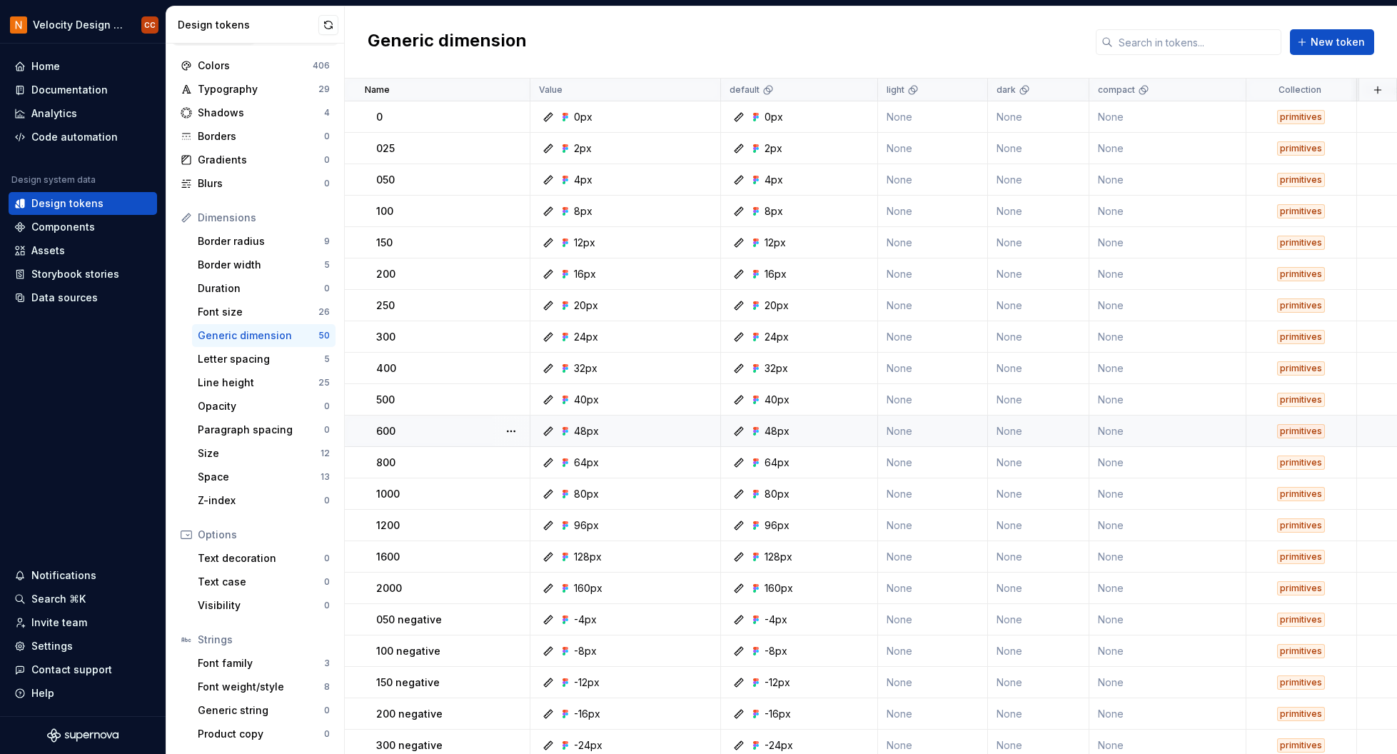
scroll to position [95, 0]
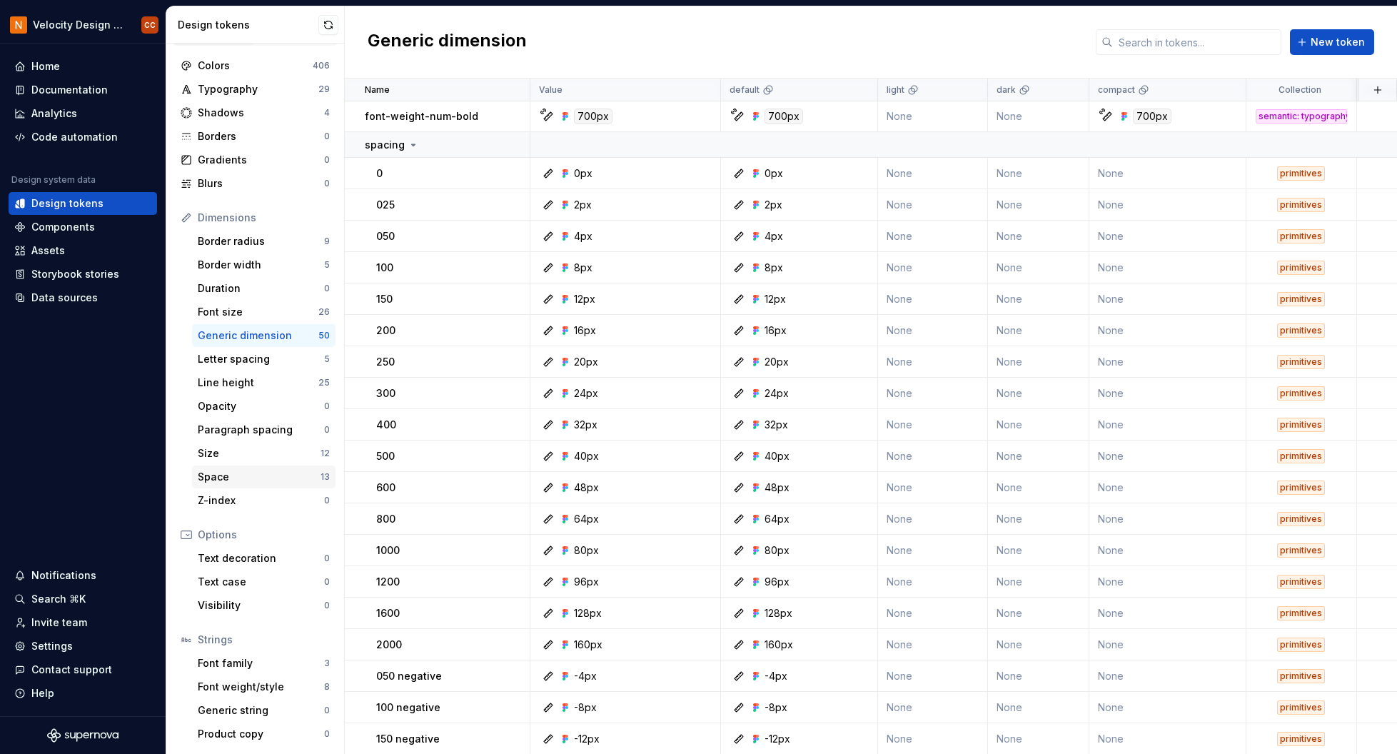
click at [251, 477] on div "Space" at bounding box center [259, 477] width 123 height 14
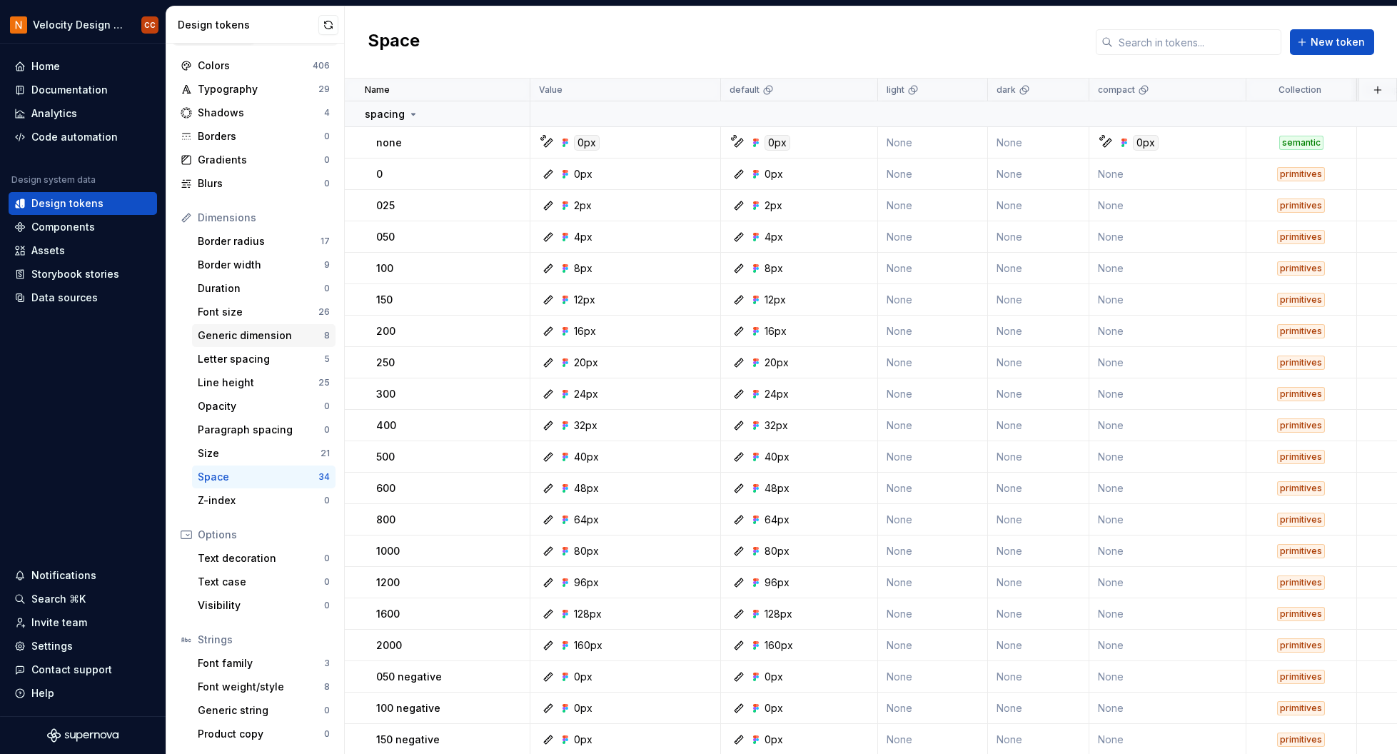
click at [250, 336] on div "Generic dimension" at bounding box center [261, 335] width 126 height 14
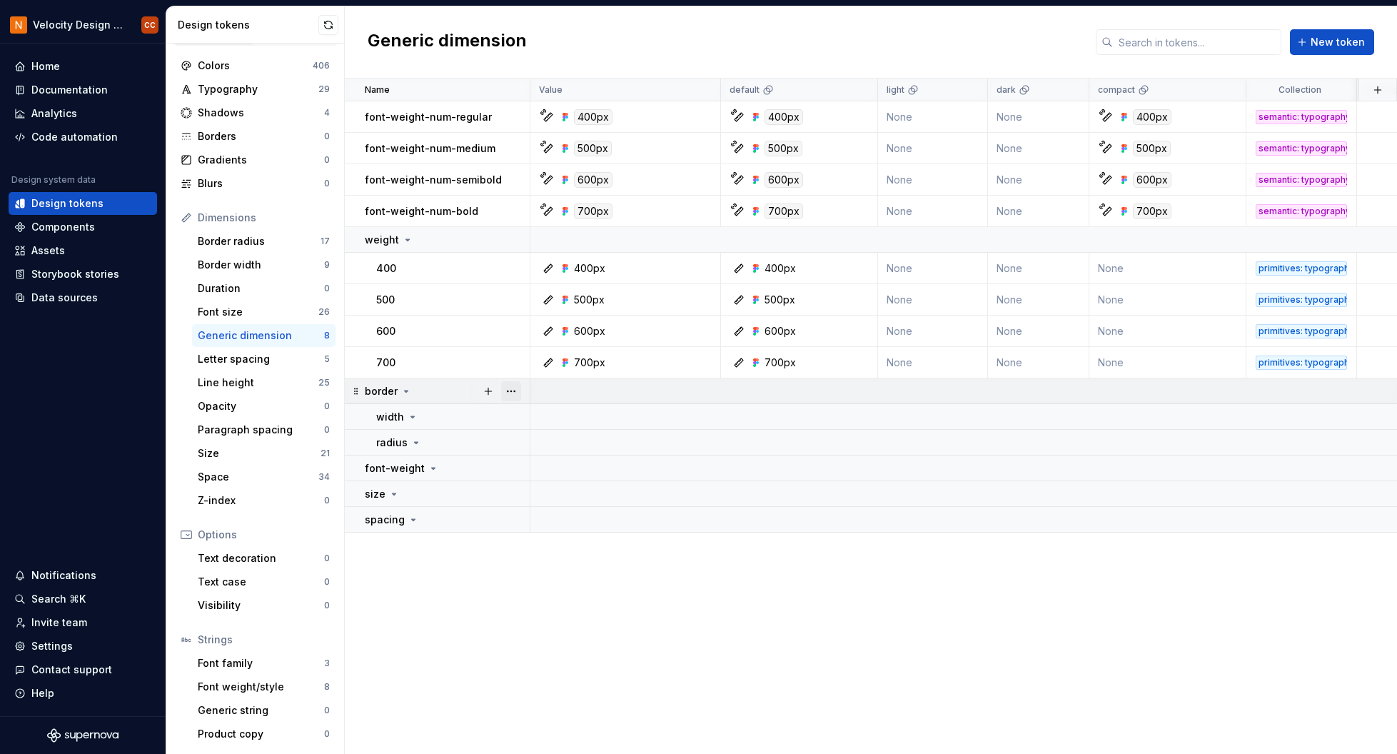
click at [512, 391] on button "button" at bounding box center [511, 391] width 20 height 20
click at [543, 527] on div "Ungroup" at bounding box center [574, 523] width 93 height 14
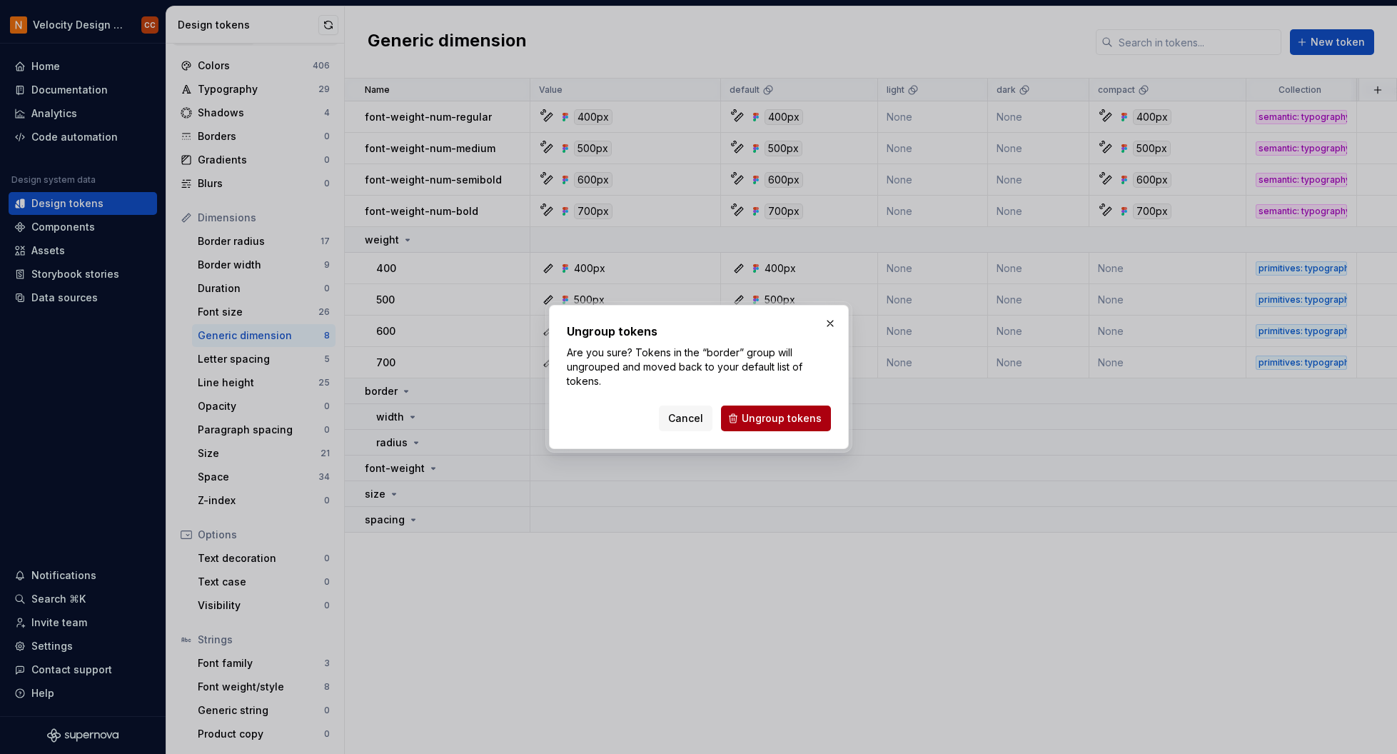
click at [768, 418] on span "Ungroup tokens" at bounding box center [782, 418] width 80 height 14
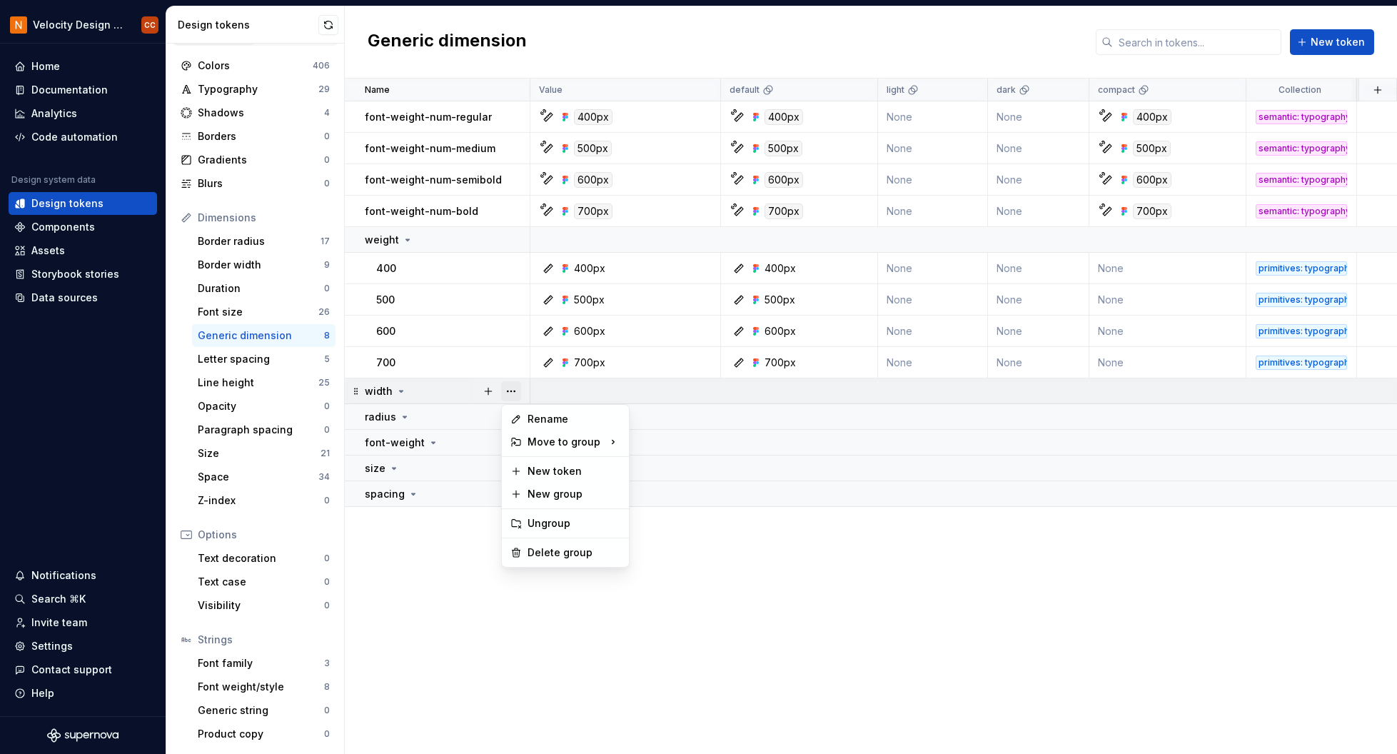
click at [511, 391] on button "button" at bounding box center [511, 391] width 20 height 20
click at [551, 518] on div "Ungroup" at bounding box center [574, 523] width 93 height 14
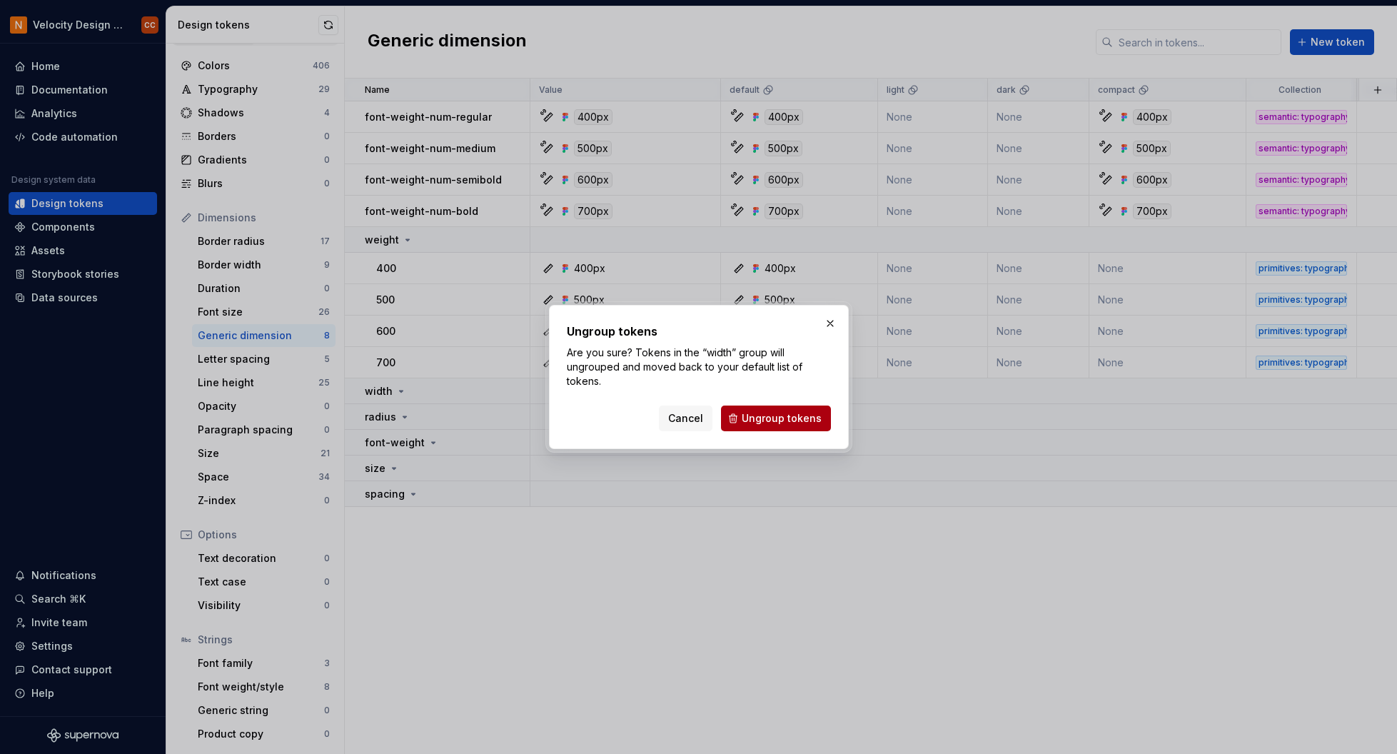
click at [772, 421] on span "Ungroup tokens" at bounding box center [782, 418] width 80 height 14
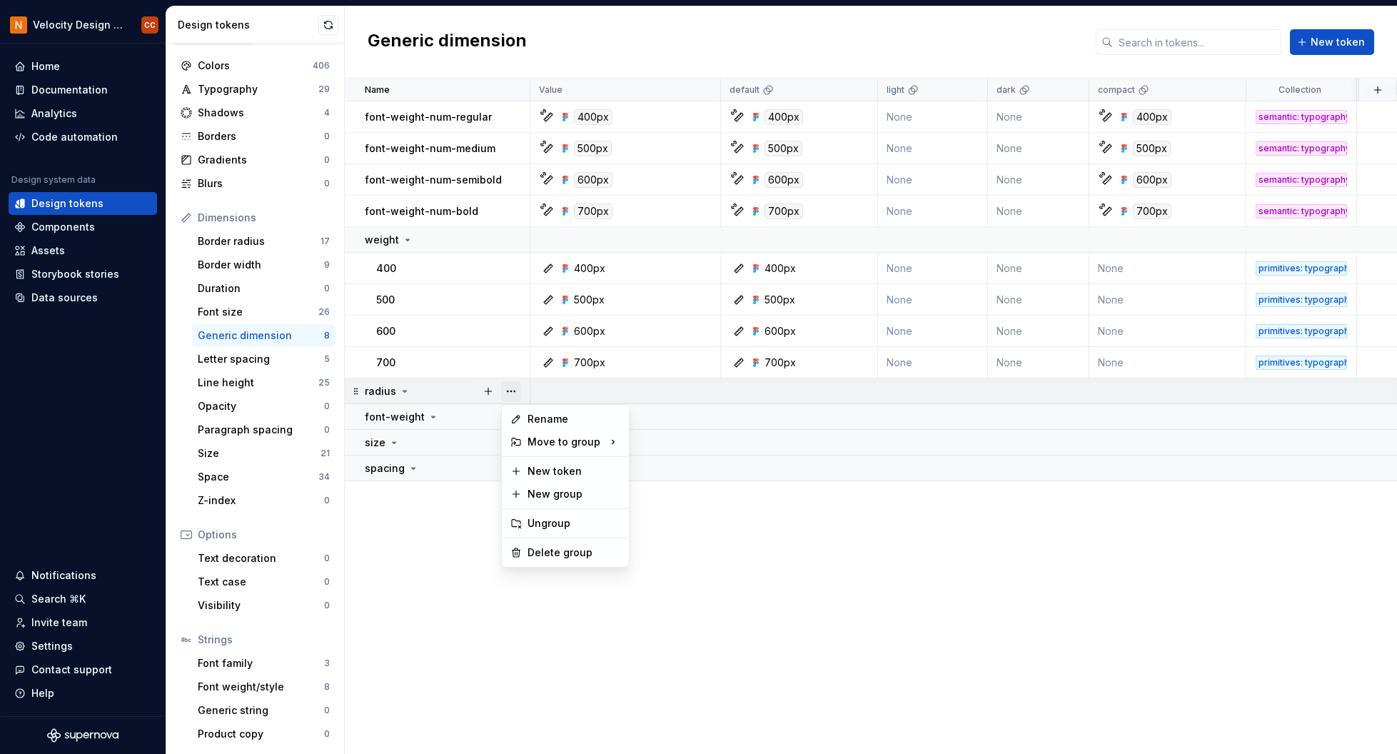
click at [508, 396] on button "button" at bounding box center [511, 391] width 20 height 20
click at [560, 518] on div "Ungroup" at bounding box center [574, 523] width 93 height 14
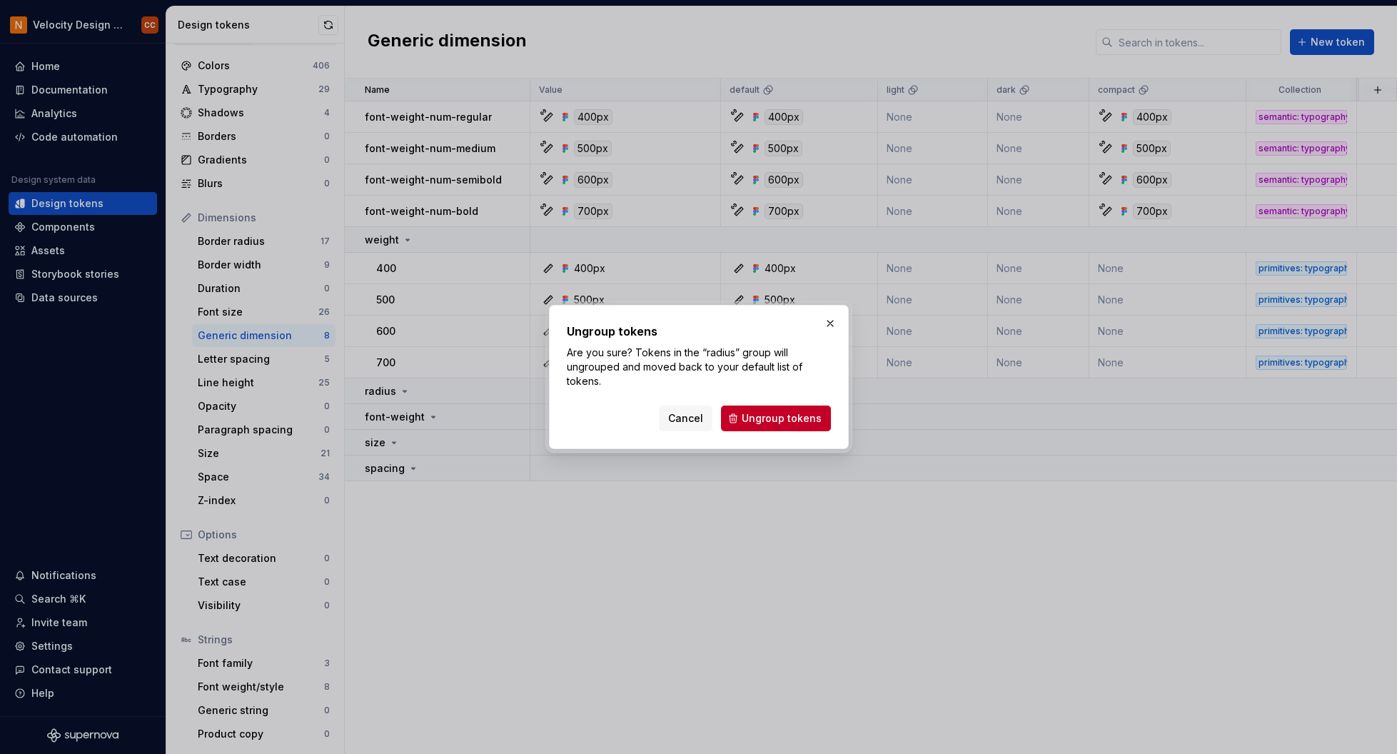
click at [778, 418] on span "Ungroup tokens" at bounding box center [782, 418] width 80 height 14
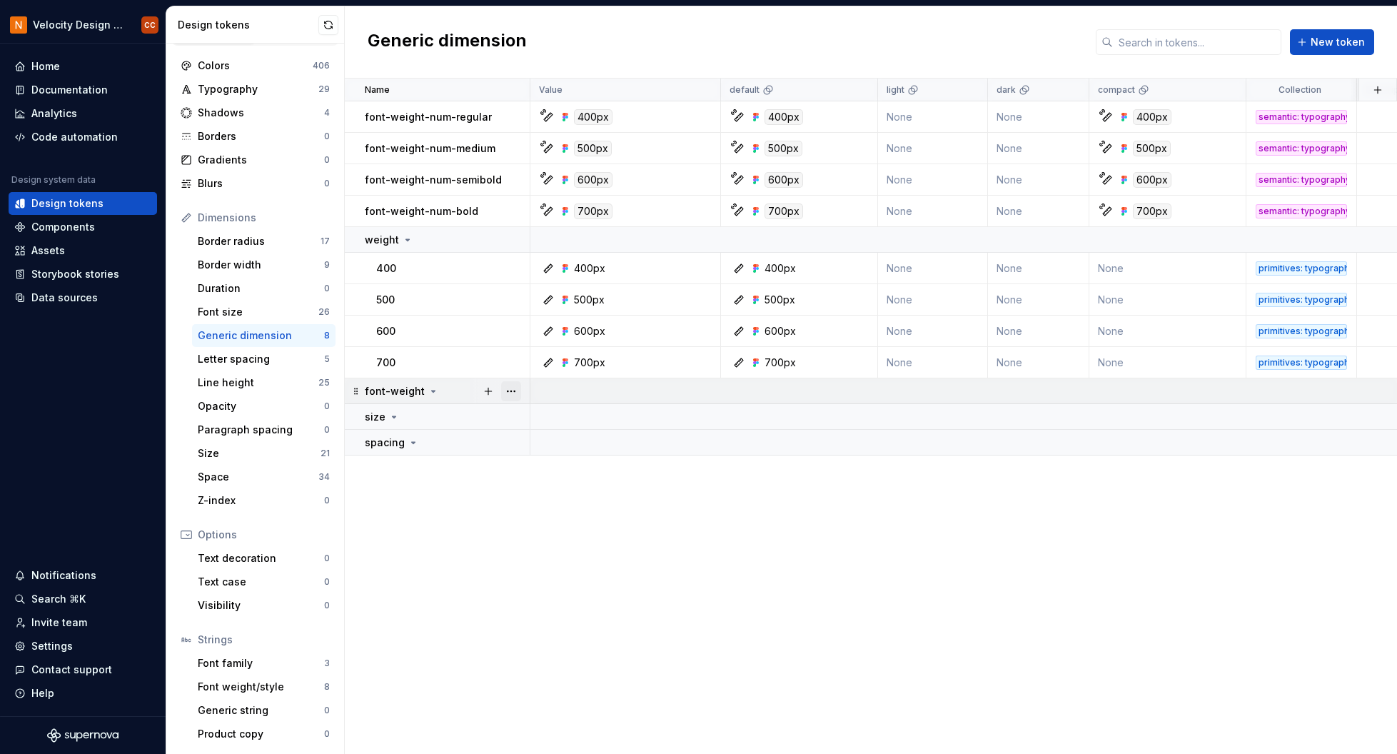
click at [511, 389] on button "button" at bounding box center [511, 391] width 20 height 20
click at [566, 521] on div "Ungroup" at bounding box center [574, 523] width 93 height 14
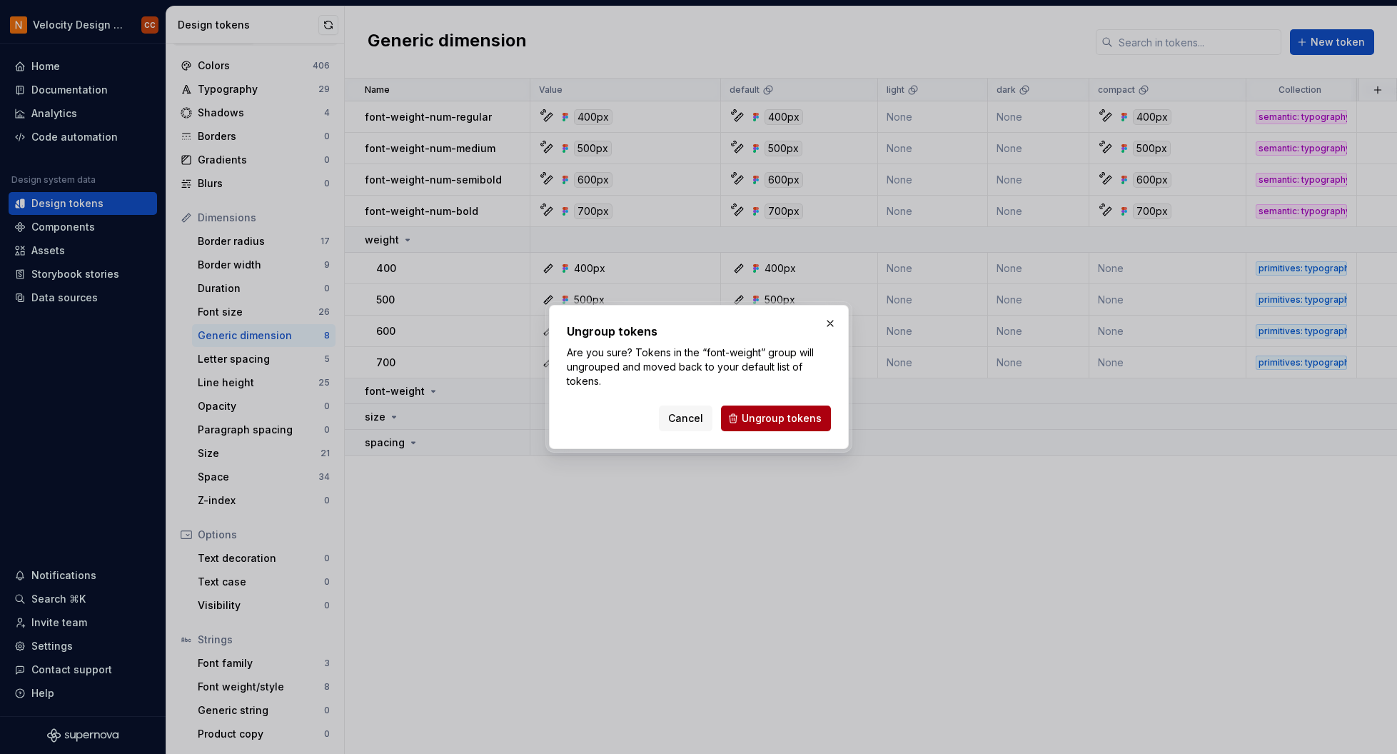
click at [787, 409] on button "Ungroup tokens" at bounding box center [776, 419] width 110 height 26
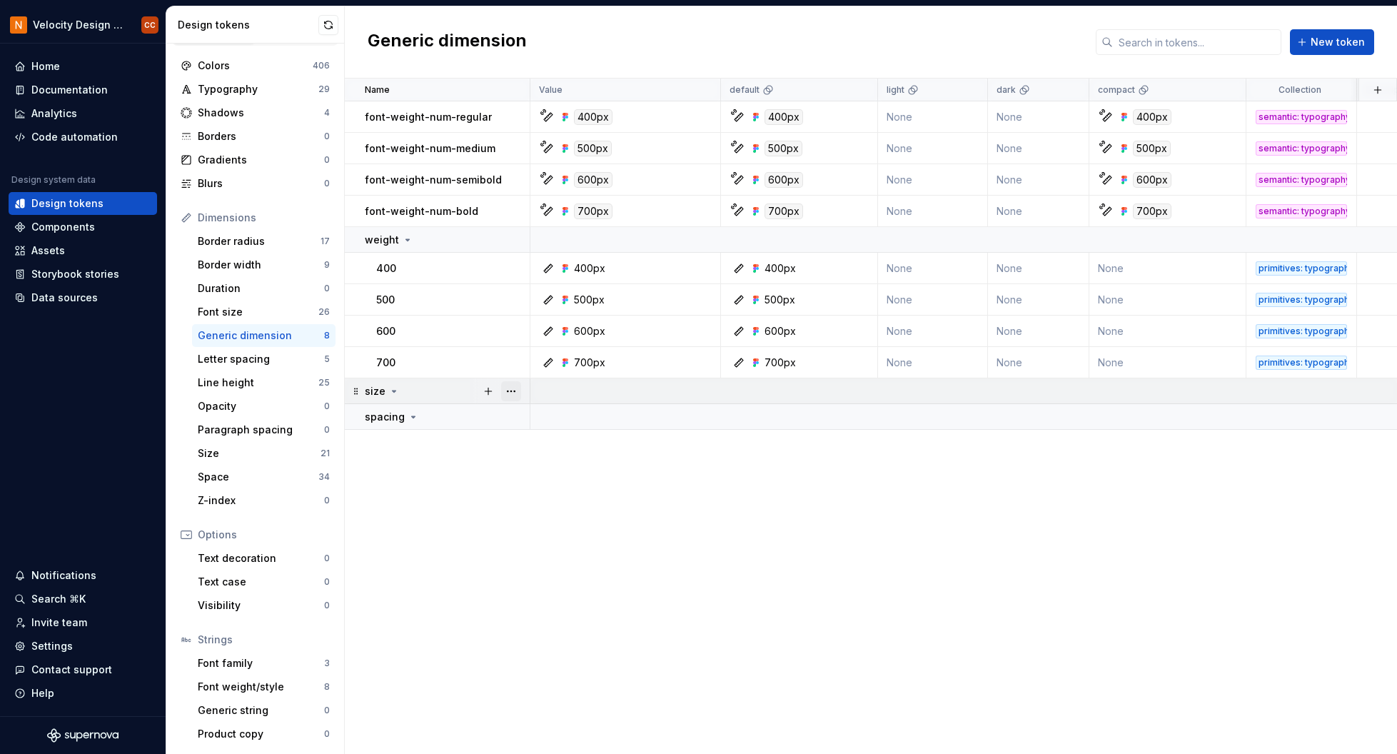
click at [512, 387] on button "button" at bounding box center [511, 391] width 20 height 20
click at [572, 521] on div "Ungroup" at bounding box center [574, 523] width 93 height 14
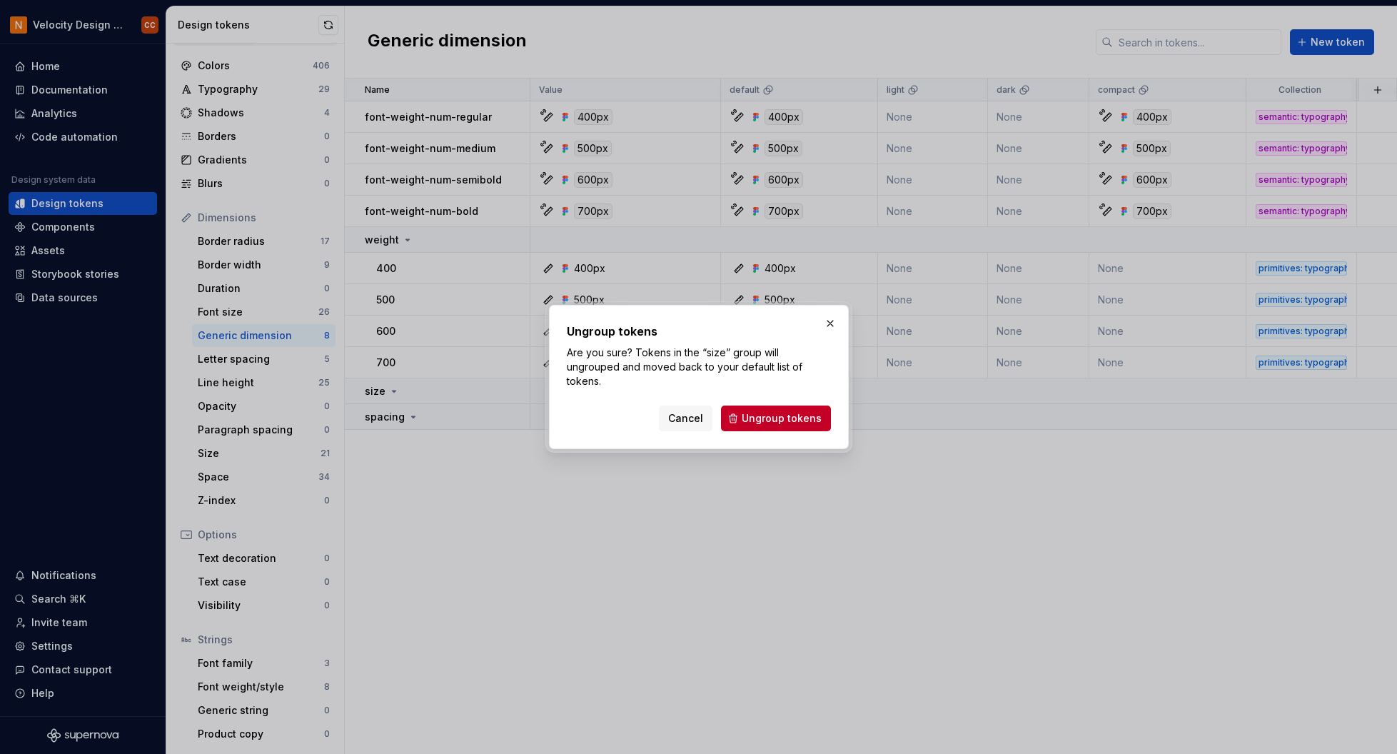
drag, startPoint x: 780, startPoint y: 408, endPoint x: 750, endPoint y: 413, distance: 30.4
click at [780, 411] on span "Ungroup tokens" at bounding box center [782, 418] width 80 height 14
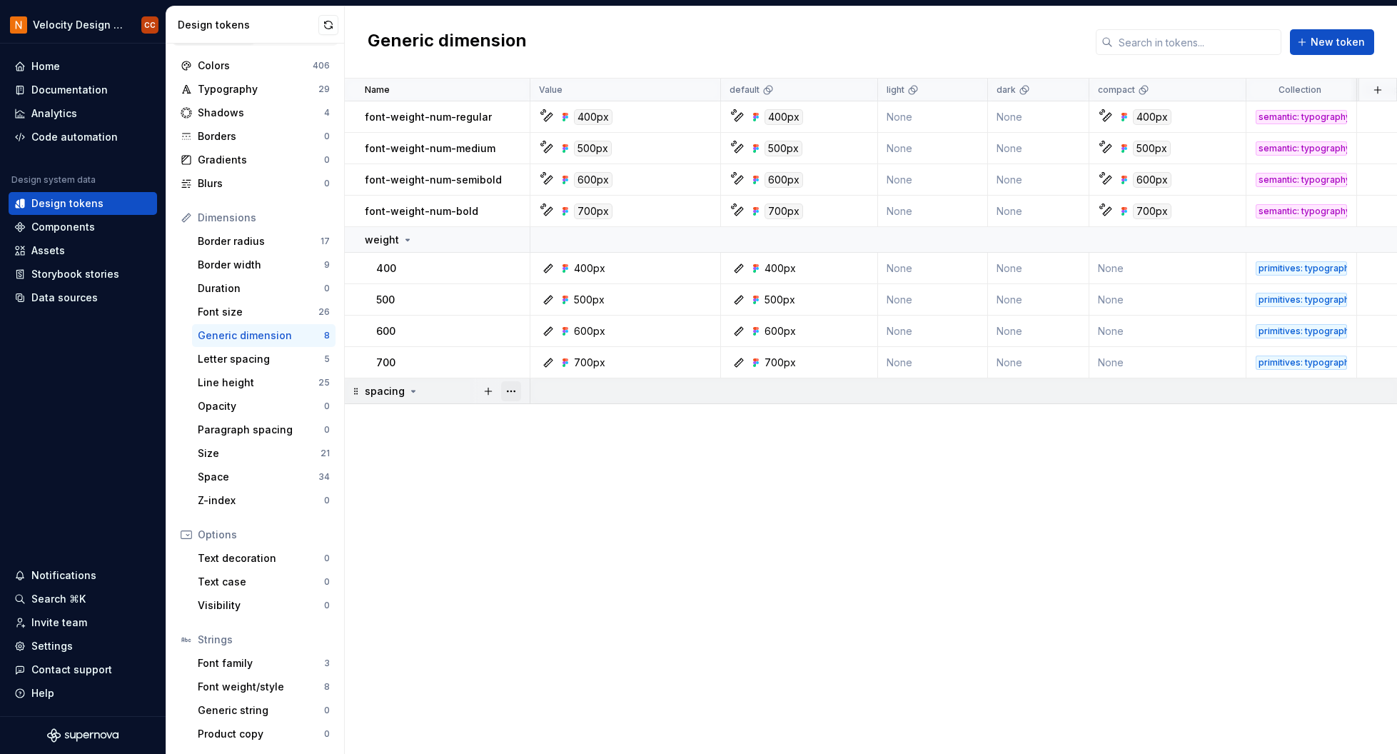
click at [513, 386] on button "button" at bounding box center [511, 391] width 20 height 20
click at [555, 525] on div "Ungroup" at bounding box center [574, 523] width 93 height 14
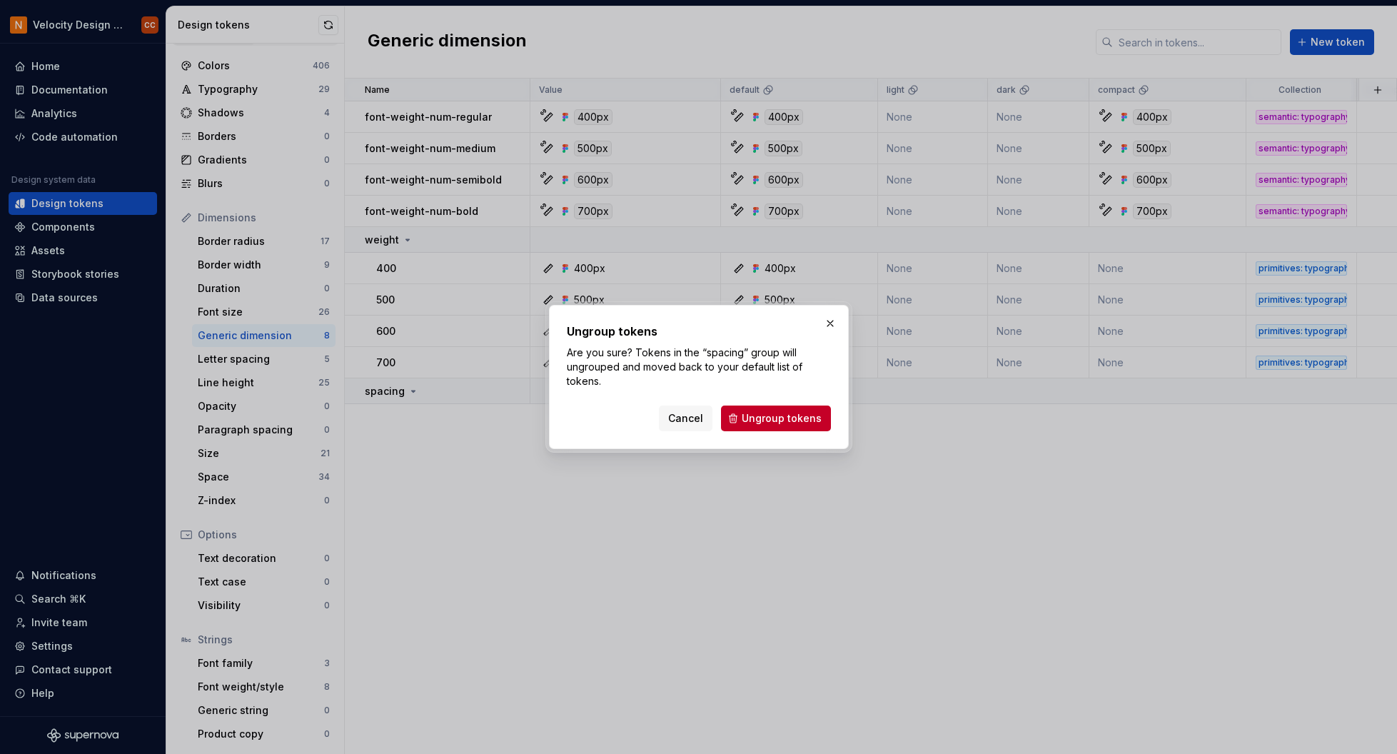
click at [789, 417] on span "Ungroup tokens" at bounding box center [782, 418] width 80 height 14
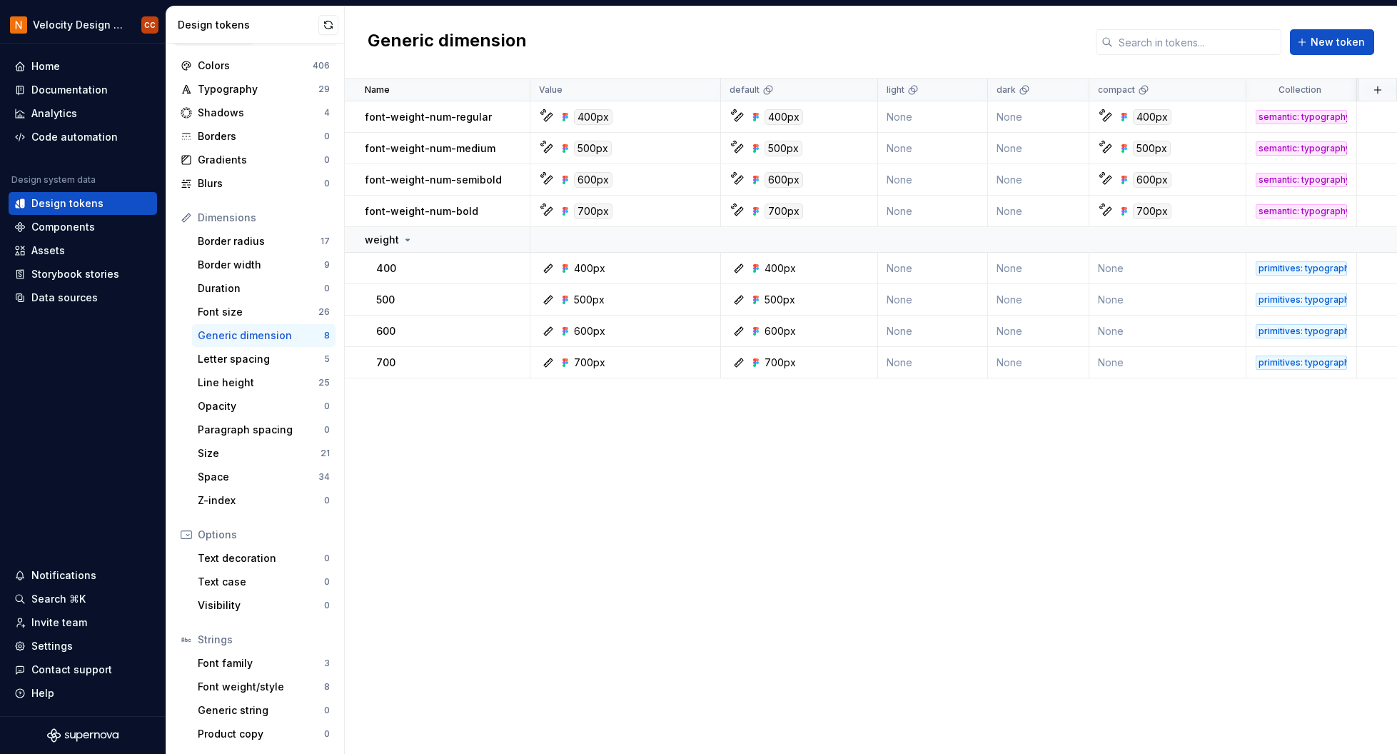
click at [493, 471] on div "Name Value default light dark compact Collection Description Last updated font-…" at bounding box center [871, 416] width 1052 height 675
click at [575, 434] on div "Name Value default light dark compact Collection Description Last updated font-…" at bounding box center [871, 416] width 1052 height 675
click at [247, 483] on div "Space" at bounding box center [258, 477] width 121 height 14
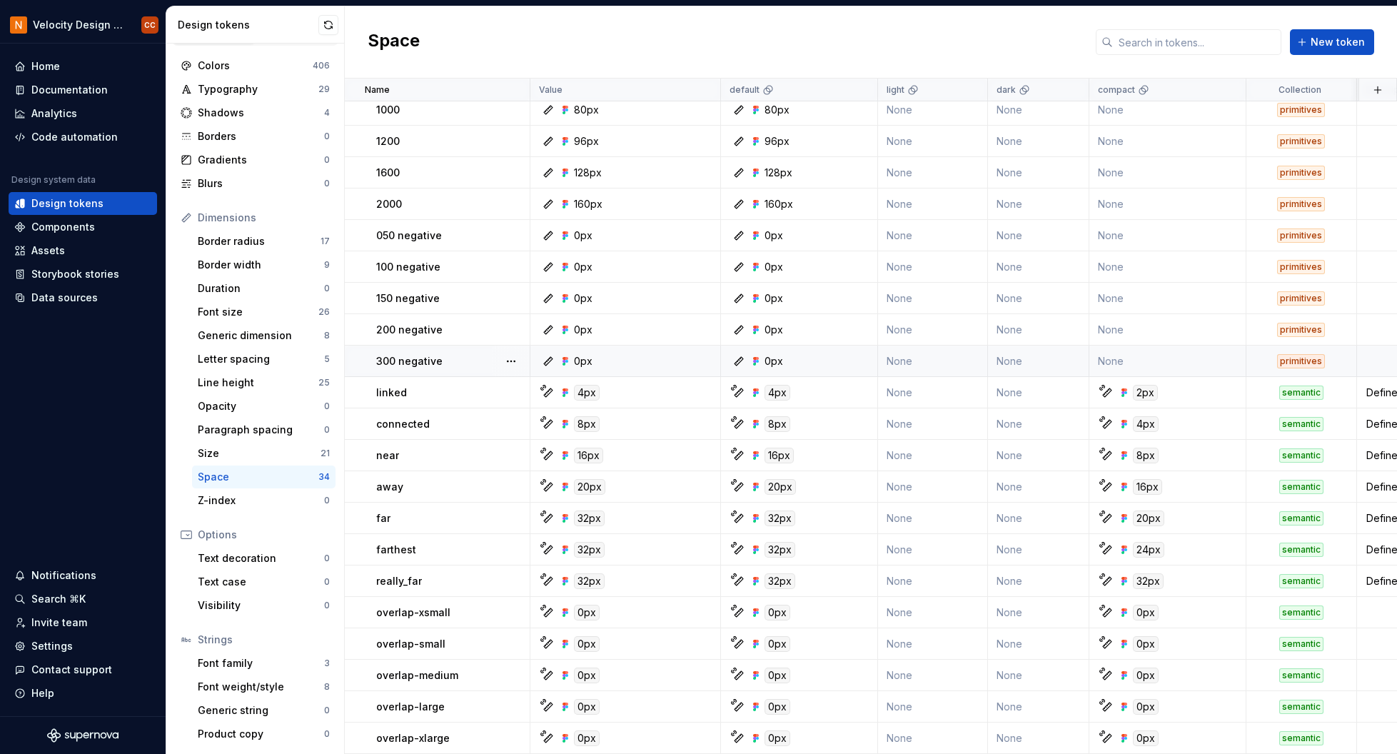
scroll to position [448, 0]
click at [1042, 26] on div "Space New token" at bounding box center [871, 42] width 1052 height 72
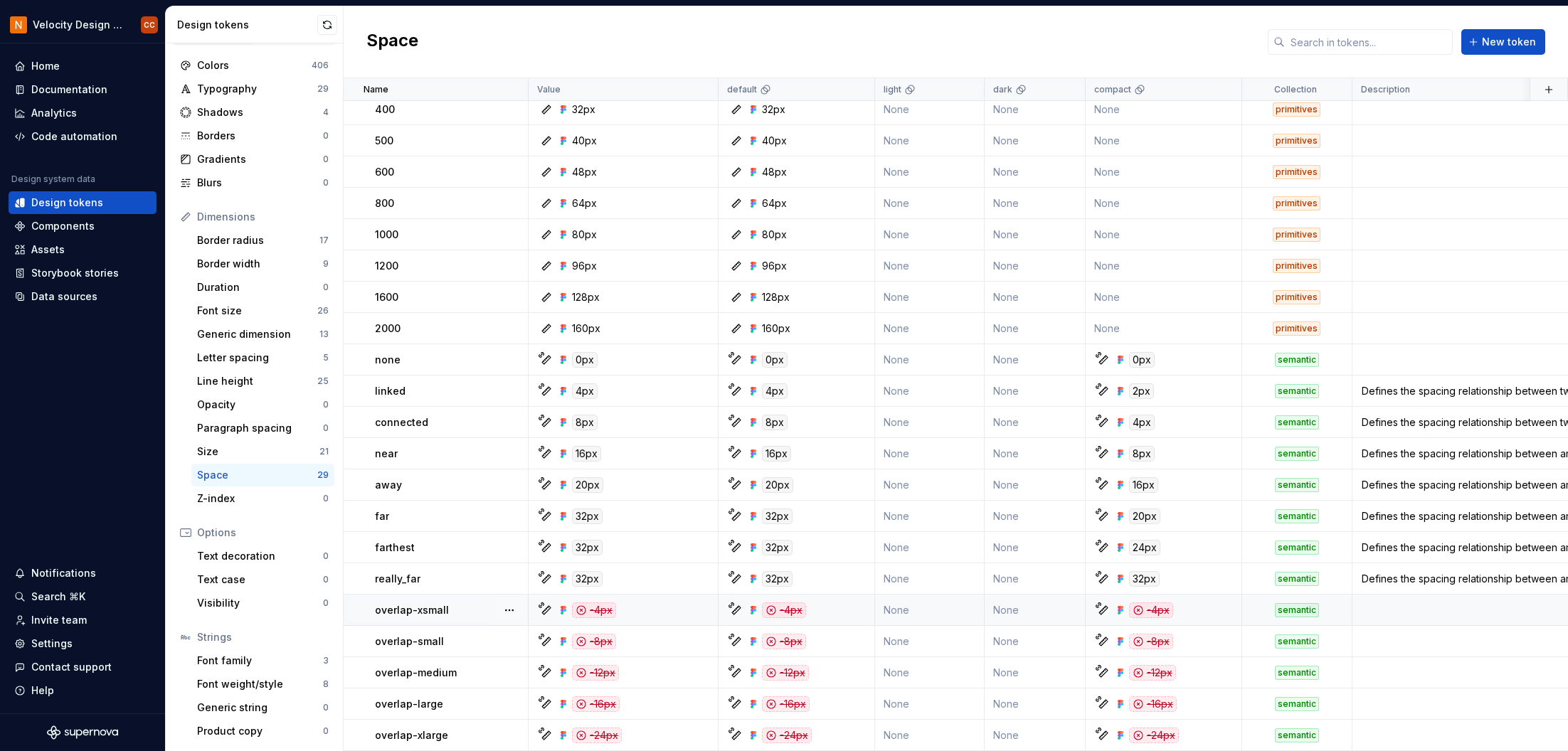
scroll to position [290, 0]
click at [254, 336] on div "Generic dimension" at bounding box center [258, 334] width 123 height 14
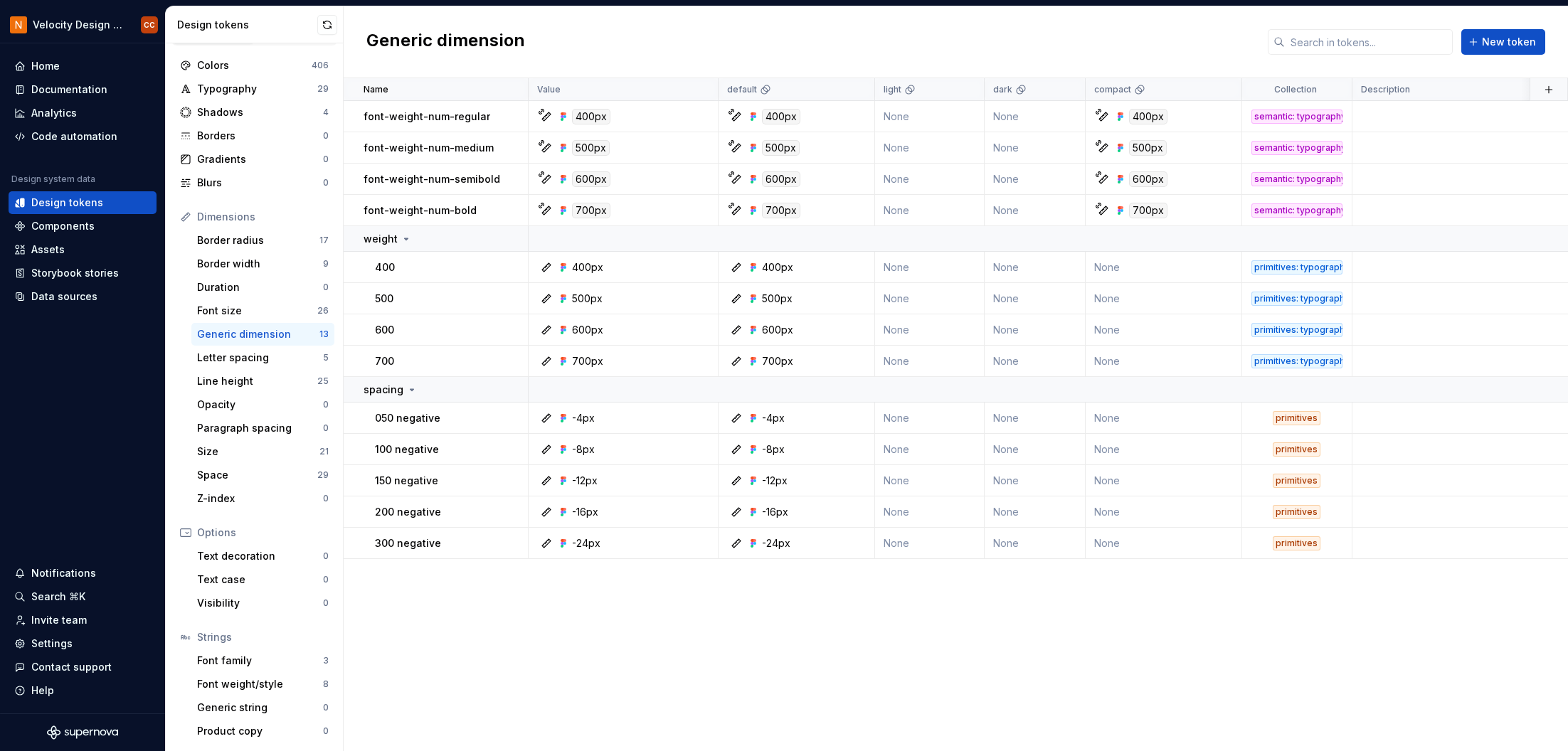
click at [464, 597] on div "Name Value default light dark compact Collection Description Last updated font-…" at bounding box center [955, 414] width 1224 height 672
click at [77, 136] on div "Code automation" at bounding box center [74, 136] width 86 height 14
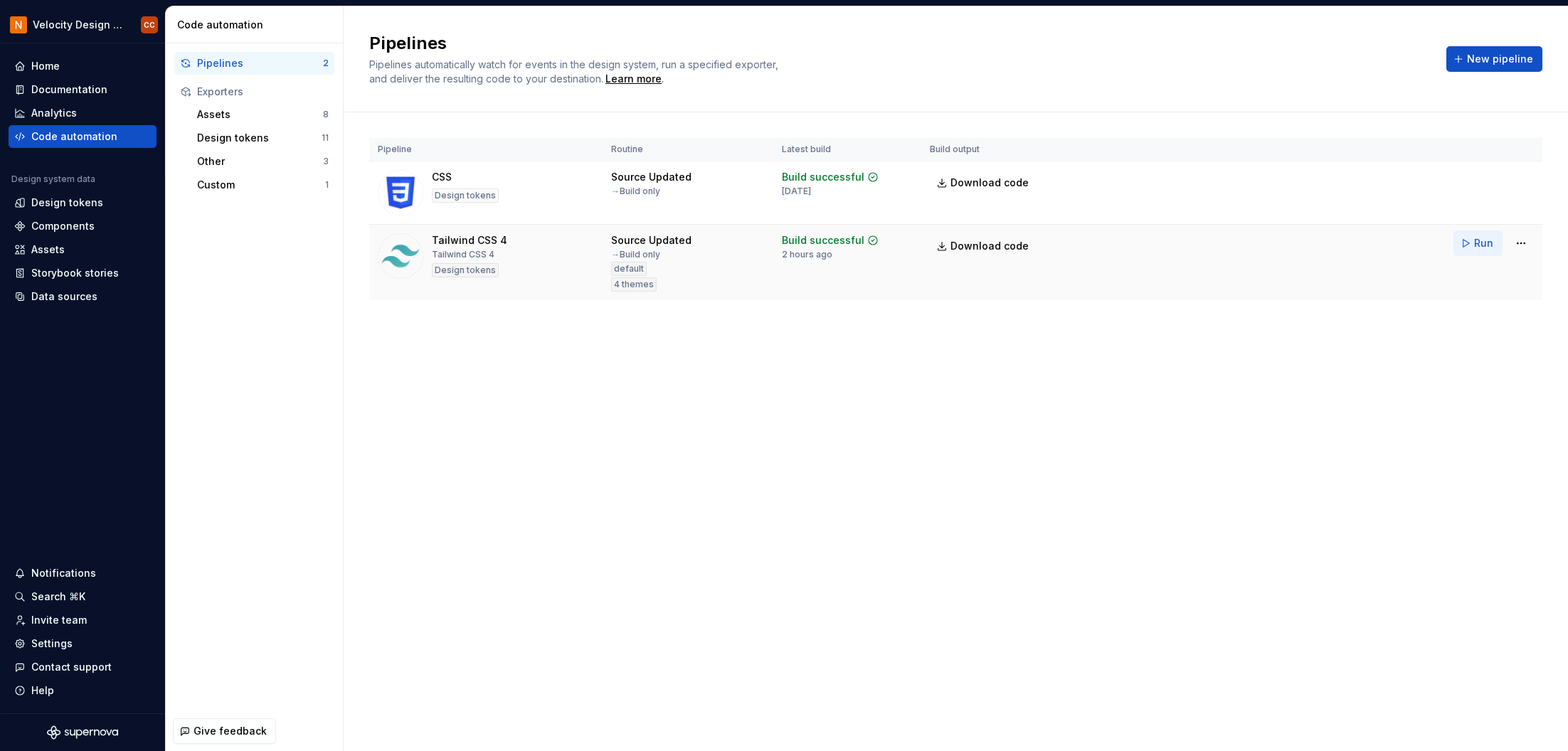
click at [1447, 242] on span "Run" at bounding box center [1482, 243] width 19 height 14
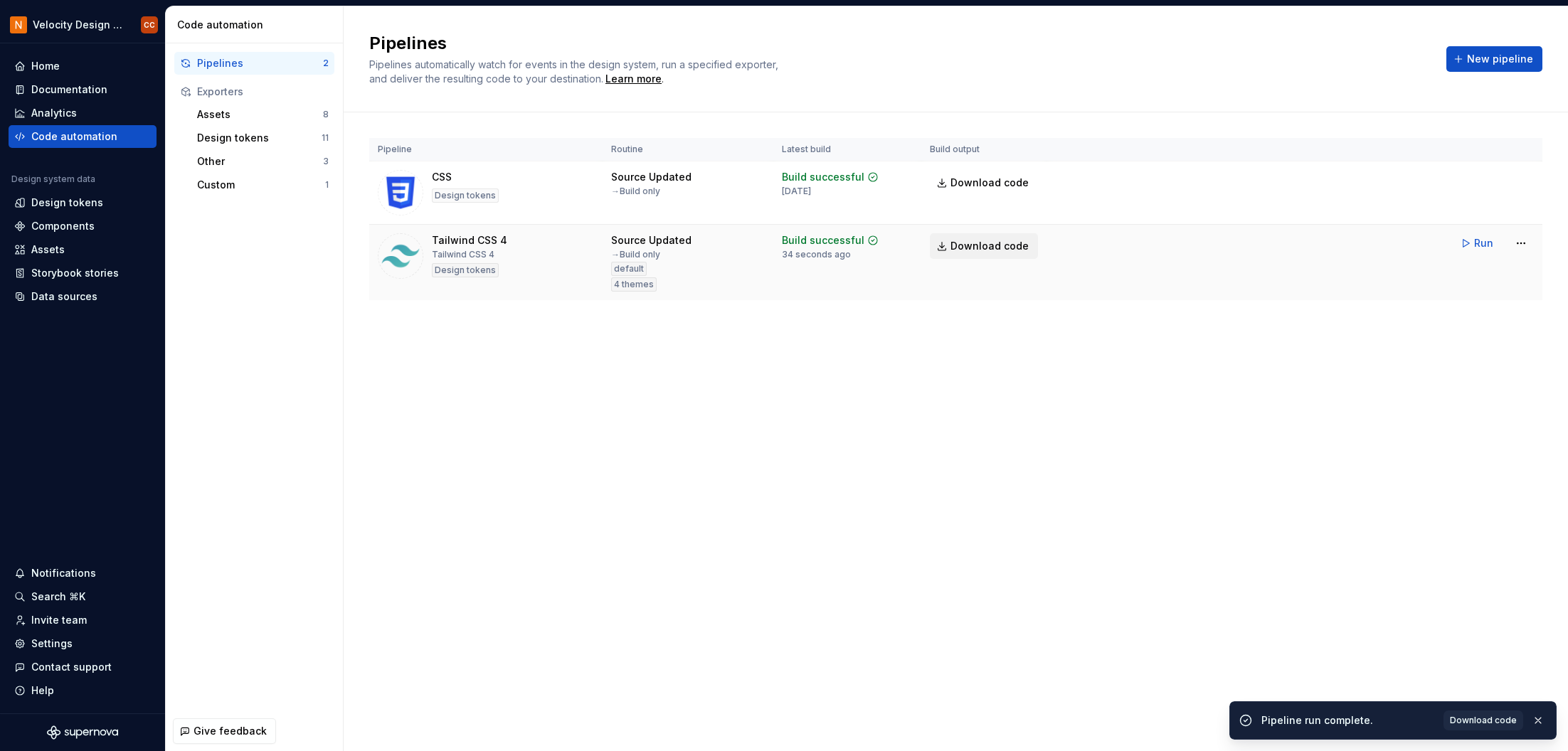
click at [996, 242] on span "Download code" at bounding box center [989, 246] width 79 height 14
